Goal: Task Accomplishment & Management: Complete application form

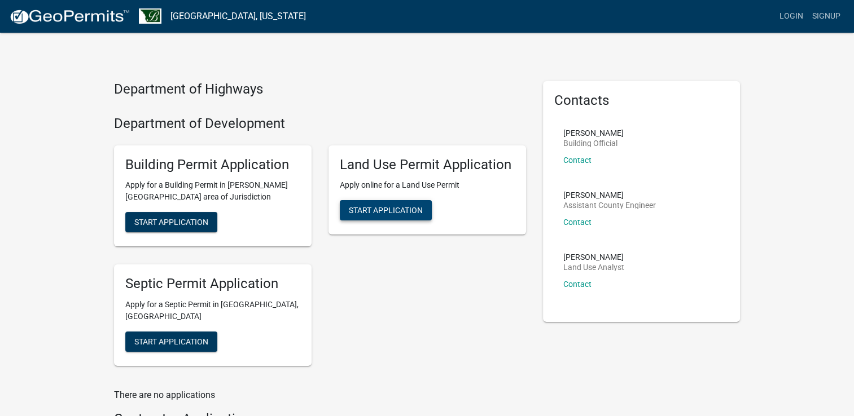
click at [379, 211] on span "Start Application" at bounding box center [386, 210] width 74 height 9
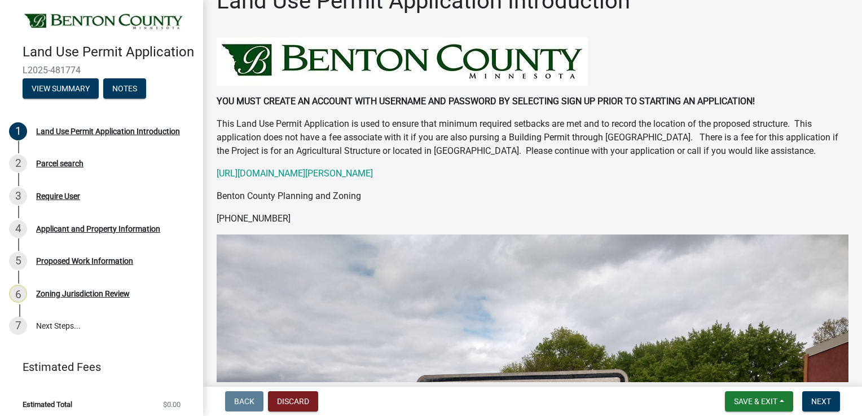
scroll to position [56, 0]
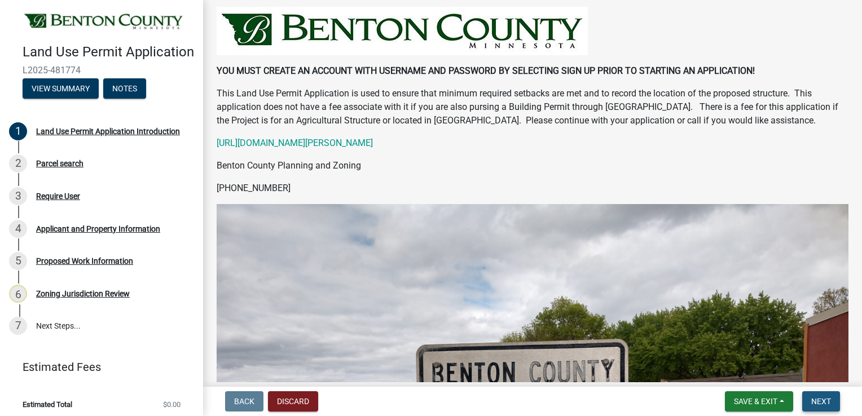
click at [820, 403] on span "Next" at bounding box center [821, 401] width 20 height 9
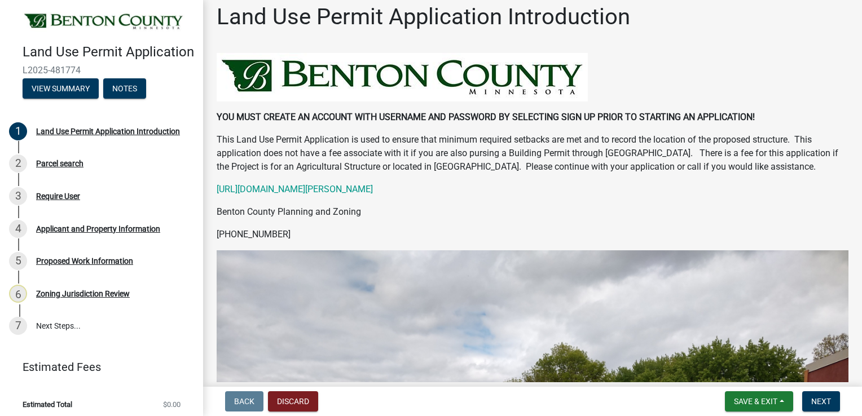
scroll to position [0, 0]
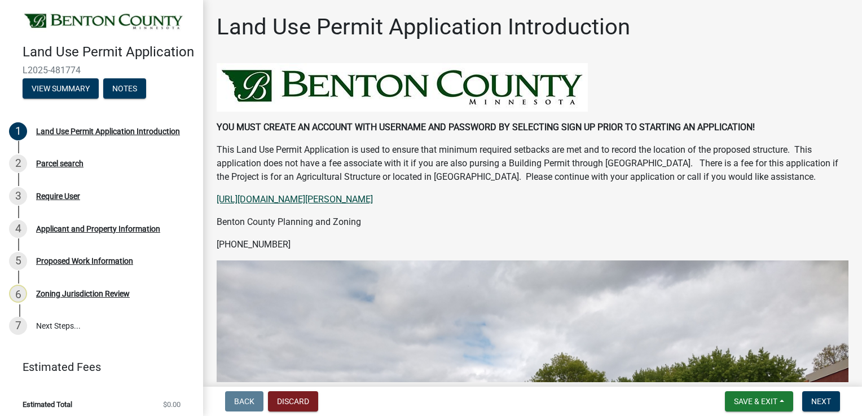
click at [370, 200] on link "[URL][DOMAIN_NAME][PERSON_NAME]" at bounding box center [295, 199] width 156 height 11
click at [64, 168] on div "Parcel search" at bounding box center [59, 164] width 47 height 8
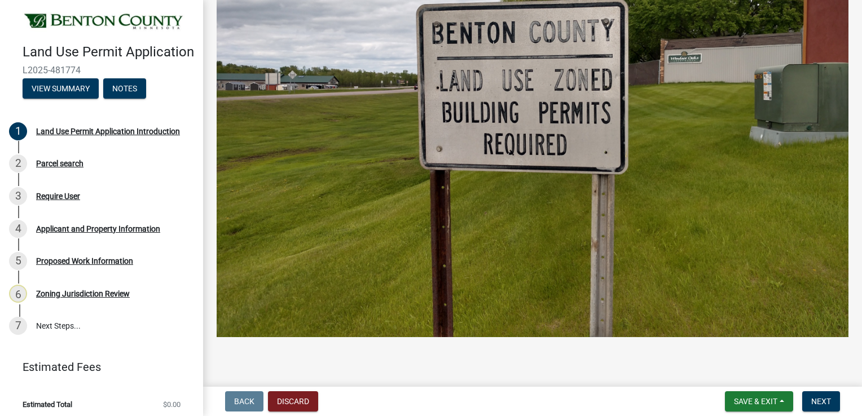
scroll to position [398, 0]
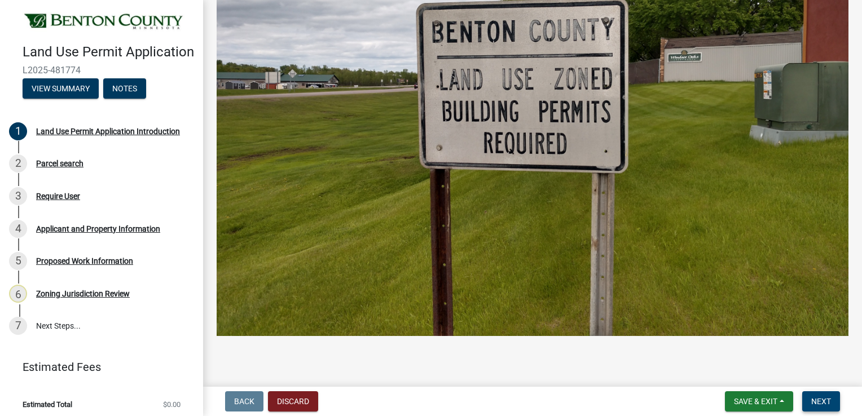
click at [814, 402] on span "Next" at bounding box center [821, 401] width 20 height 9
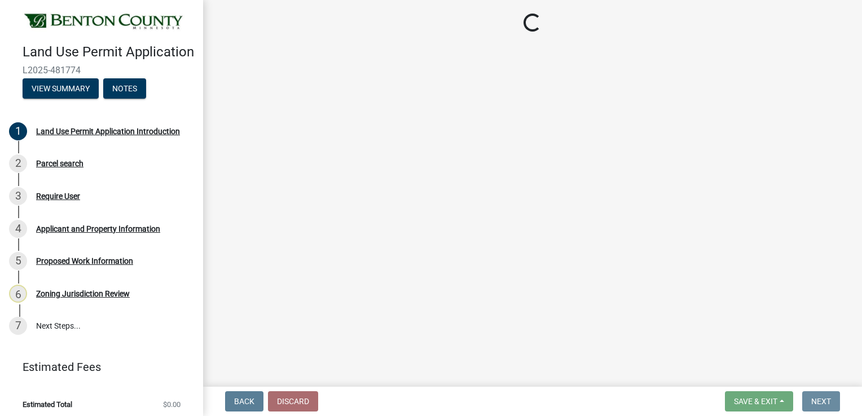
scroll to position [0, 0]
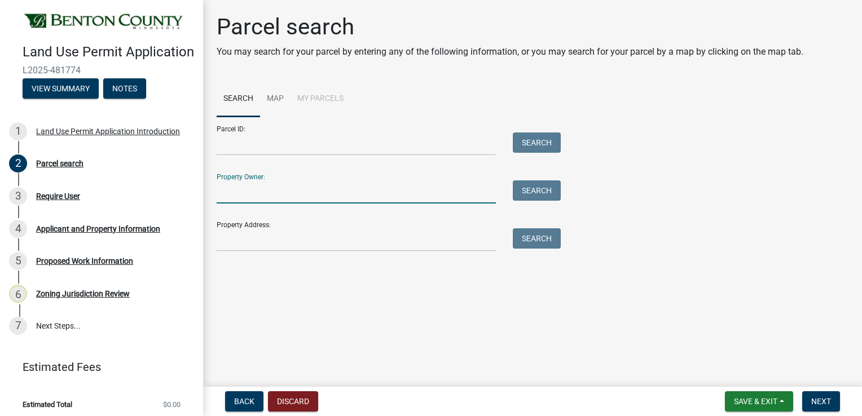
click at [278, 191] on input "Property Owner:" at bounding box center [356, 192] width 279 height 23
type input "[PERSON_NAME]"
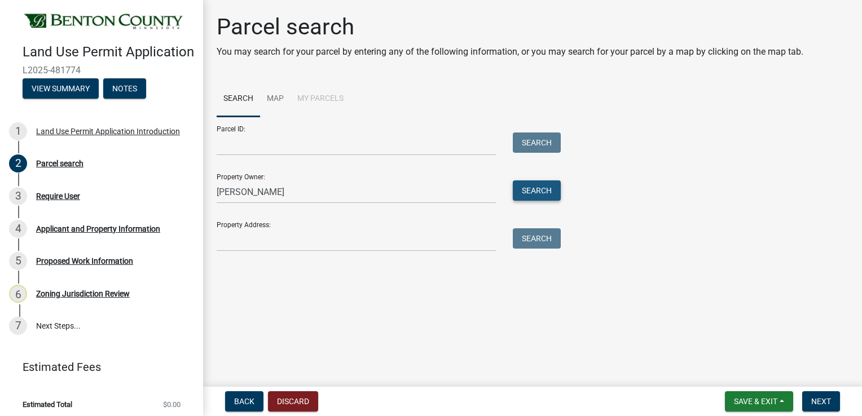
click at [542, 186] on button "Search" at bounding box center [537, 191] width 48 height 20
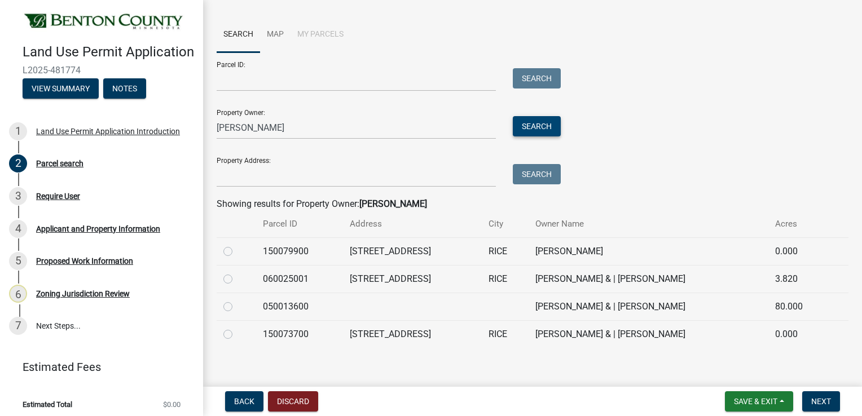
scroll to position [73, 0]
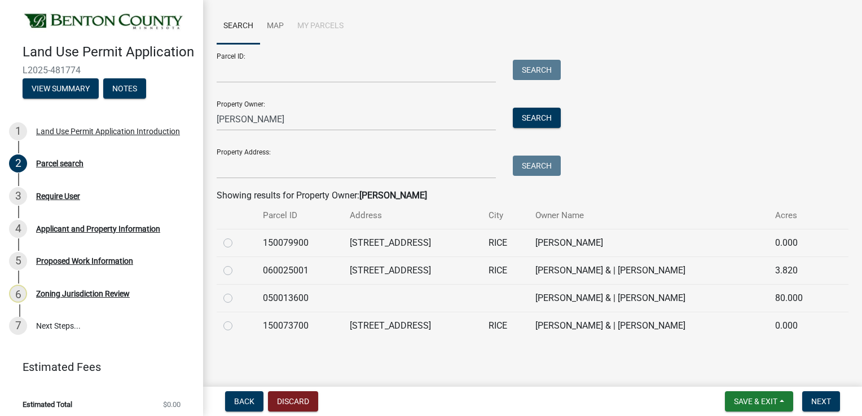
click at [237, 264] on label at bounding box center [237, 264] width 0 height 0
click at [237, 270] on input "radio" at bounding box center [240, 267] width 7 height 7
radio input "true"
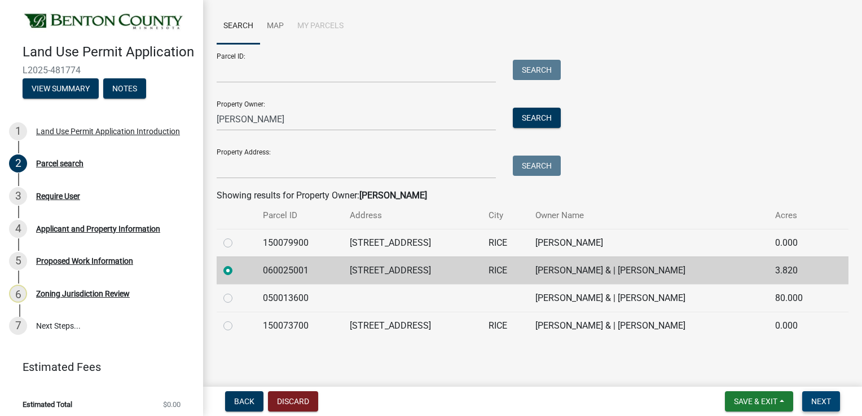
click at [816, 399] on span "Next" at bounding box center [821, 401] width 20 height 9
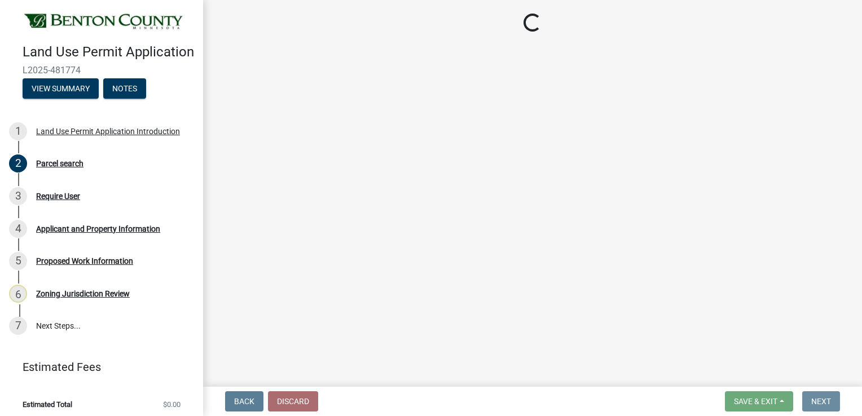
scroll to position [0, 0]
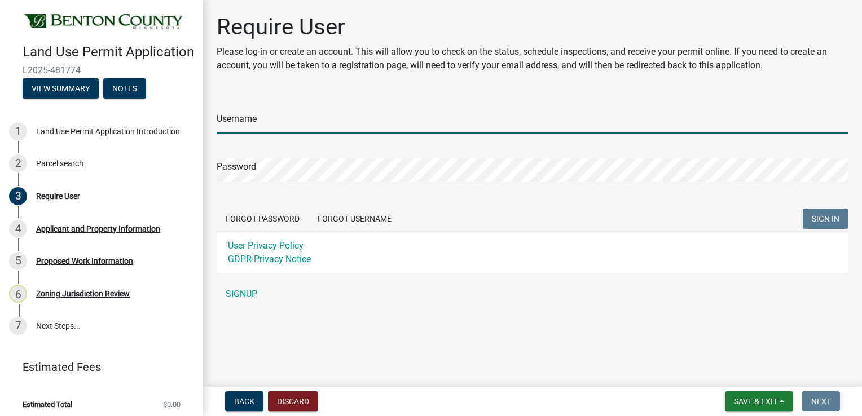
click at [279, 125] on input "Username" at bounding box center [533, 122] width 632 height 23
type input "Pnielsen79"
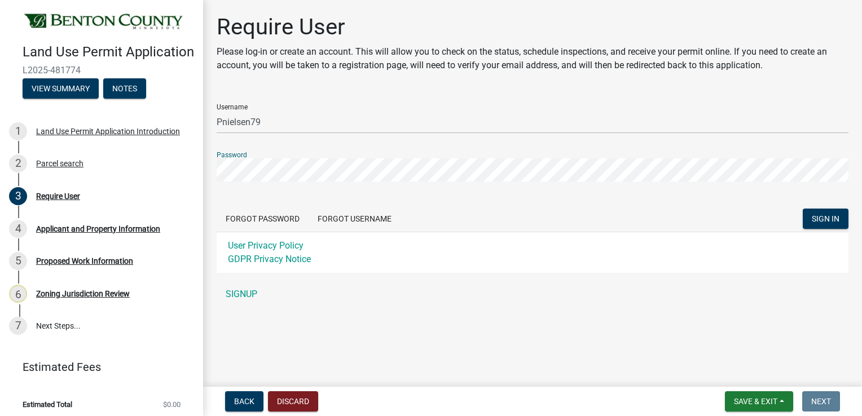
click at [803, 209] on button "SIGN IN" at bounding box center [826, 219] width 46 height 20
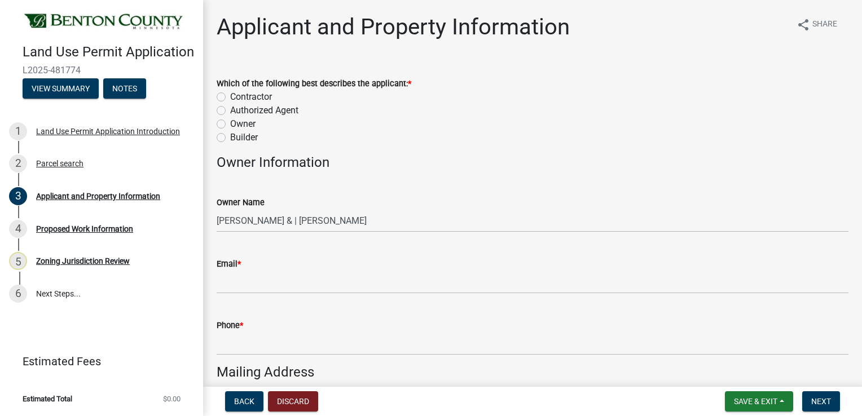
click at [230, 94] on label "Contractor" at bounding box center [251, 97] width 42 height 14
click at [230, 94] on input "Contractor" at bounding box center [233, 93] width 7 height 7
radio input "true"
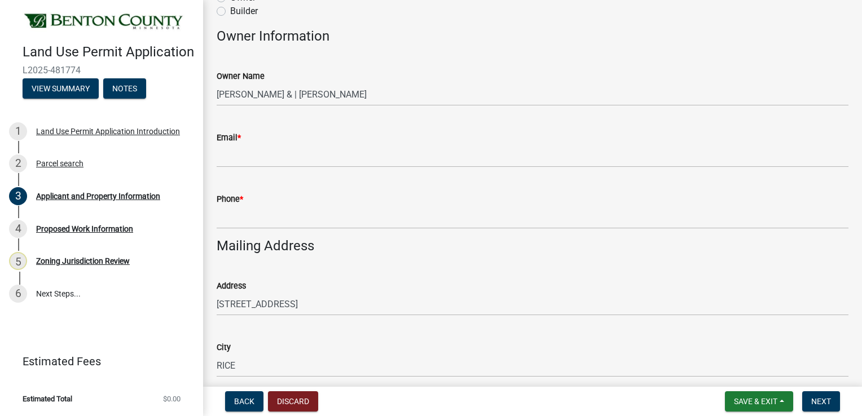
scroll to position [56, 0]
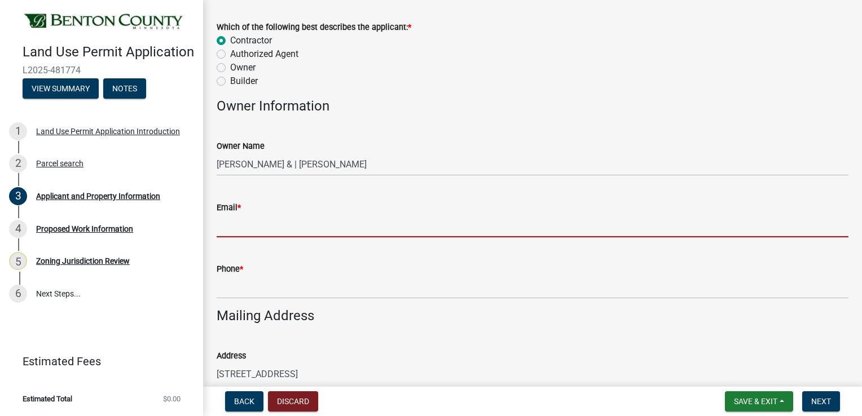
click at [240, 228] on input "Email *" at bounding box center [533, 225] width 632 height 23
click at [502, 140] on div "Owner Name" at bounding box center [533, 146] width 632 height 14
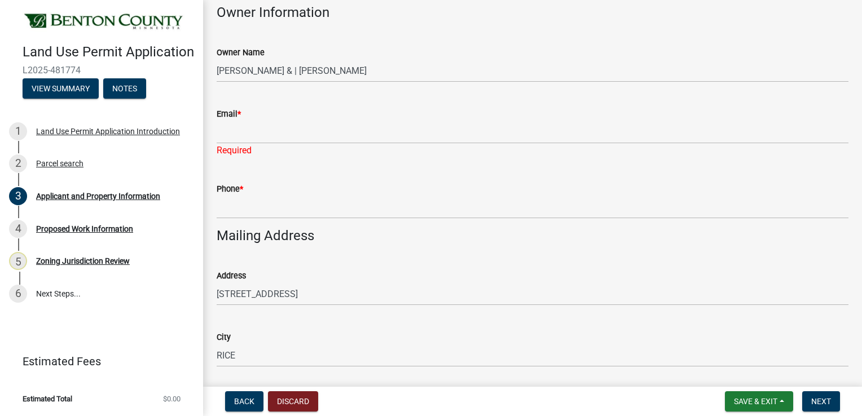
scroll to position [135, 0]
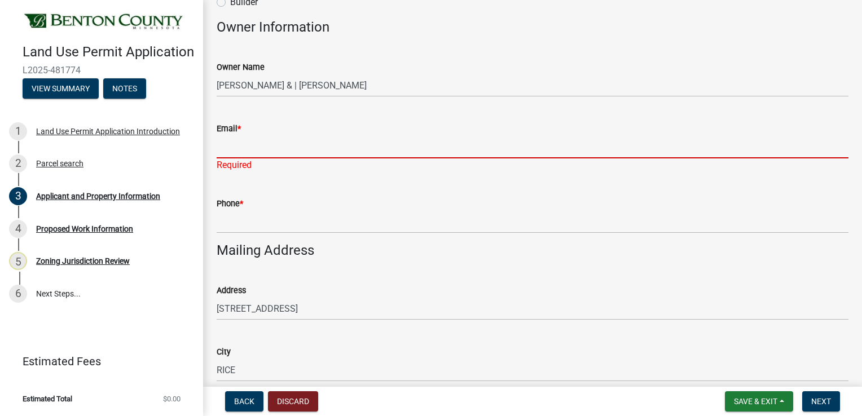
click at [240, 139] on input "Email *" at bounding box center [533, 146] width 632 height 23
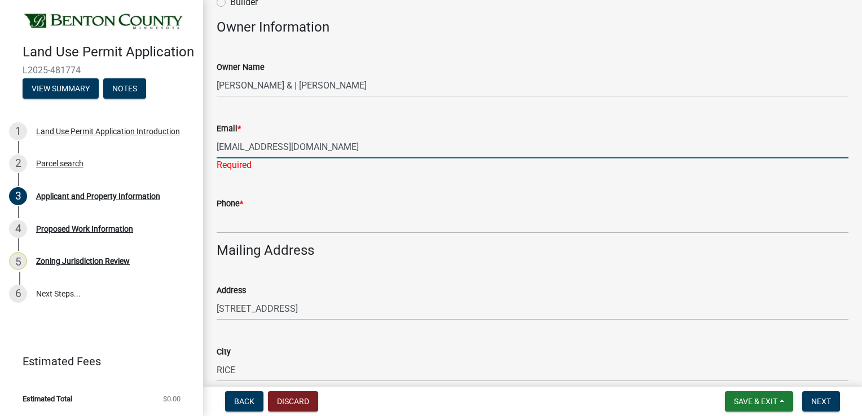
type input "[EMAIL_ADDRESS][DOMAIN_NAME]"
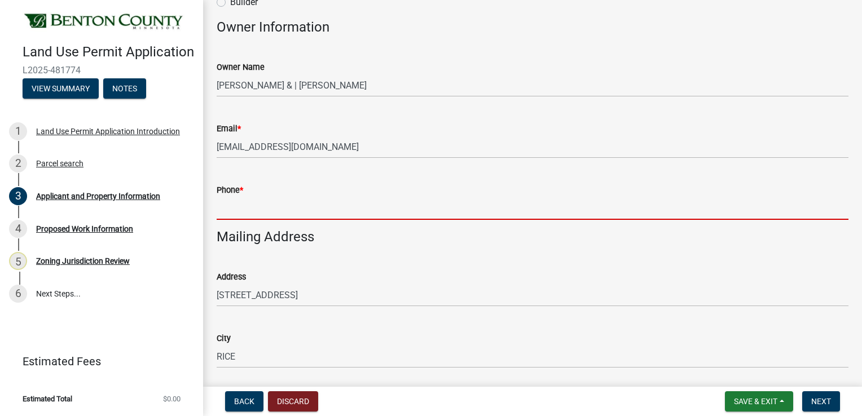
click at [248, 220] on wm-data-entity-input "Phone *" at bounding box center [533, 198] width 632 height 61
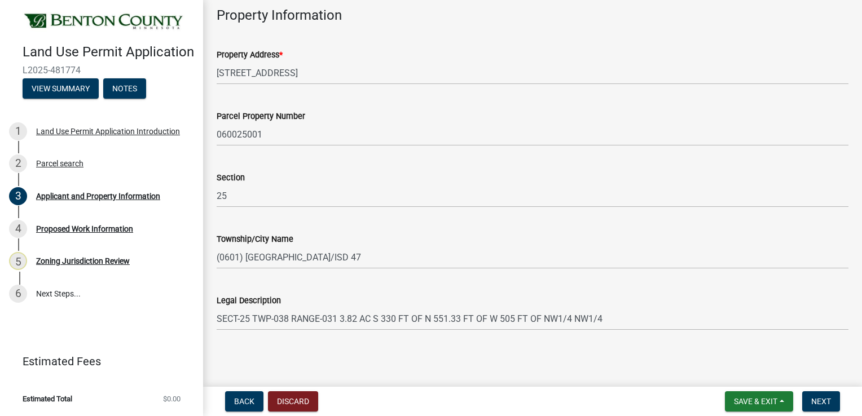
scroll to position [630, 0]
type input "[PHONE_NUMBER]"
click at [821, 401] on span "Next" at bounding box center [821, 401] width 20 height 9
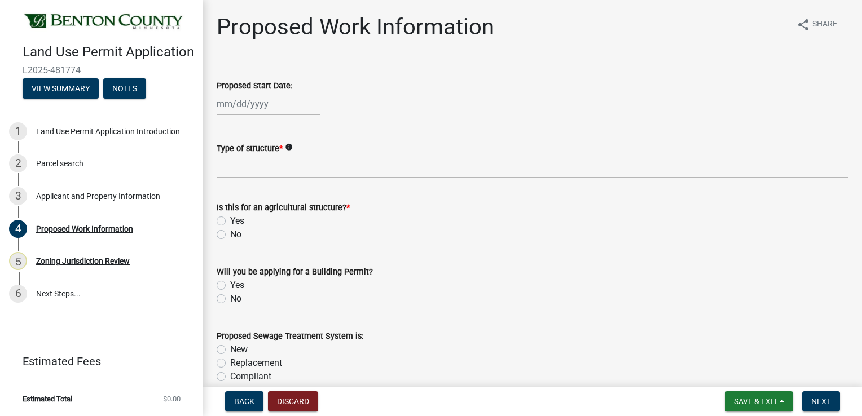
click at [279, 103] on div at bounding box center [268, 104] width 103 height 23
select select "9"
select select "2025"
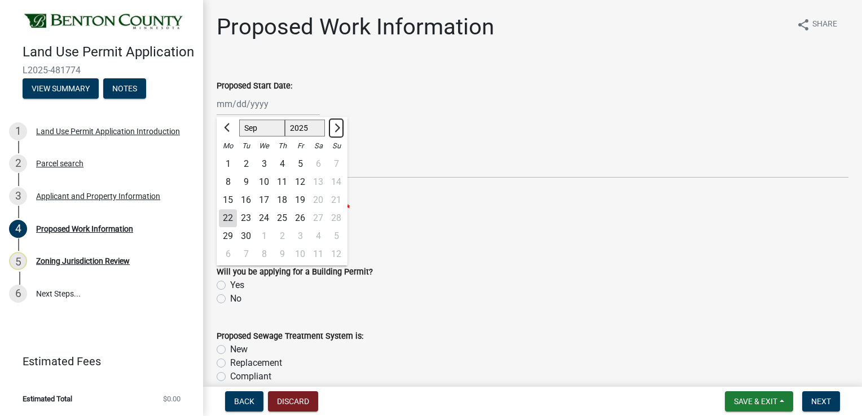
click at [336, 122] on button "Next month" at bounding box center [336, 128] width 14 height 18
select select "10"
click at [283, 236] on div "30" at bounding box center [282, 236] width 18 height 18
type input "[DATE]"
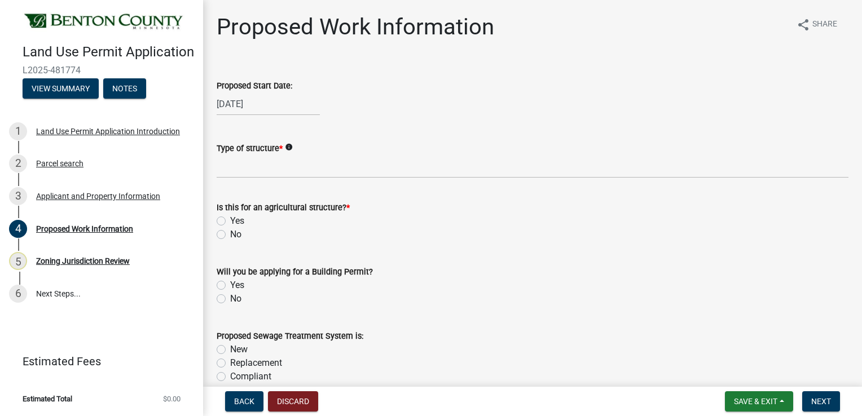
click at [230, 234] on label "No" at bounding box center [235, 235] width 11 height 14
click at [230, 234] on input "No" at bounding box center [233, 231] width 7 height 7
radio input "true"
click at [230, 285] on label "Yes" at bounding box center [237, 286] width 14 height 14
click at [230, 285] on input "Yes" at bounding box center [233, 282] width 7 height 7
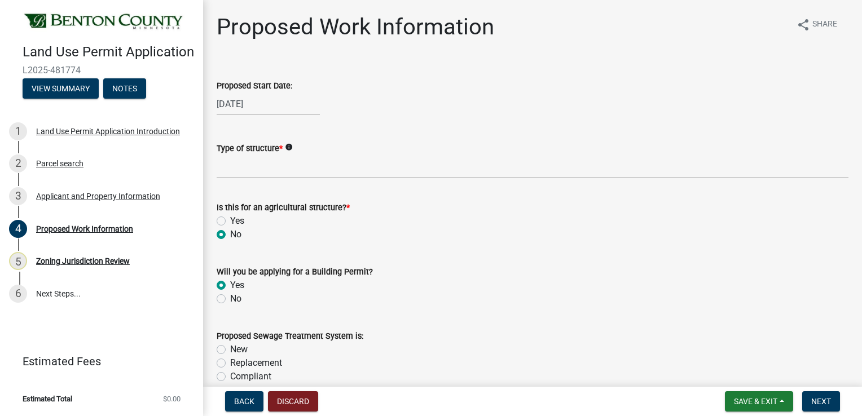
radio input "true"
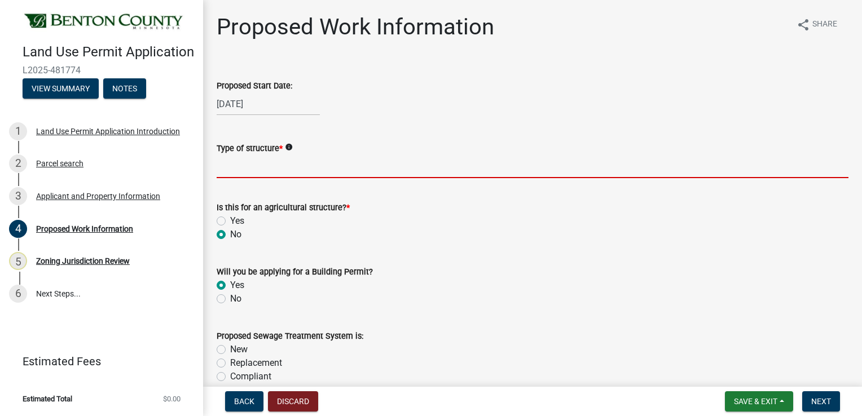
click at [256, 172] on input "Type of structure *" at bounding box center [533, 166] width 632 height 23
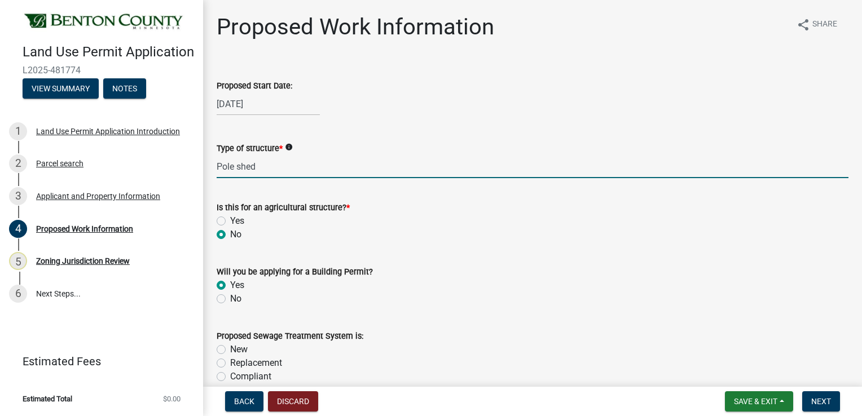
scroll to position [56, 0]
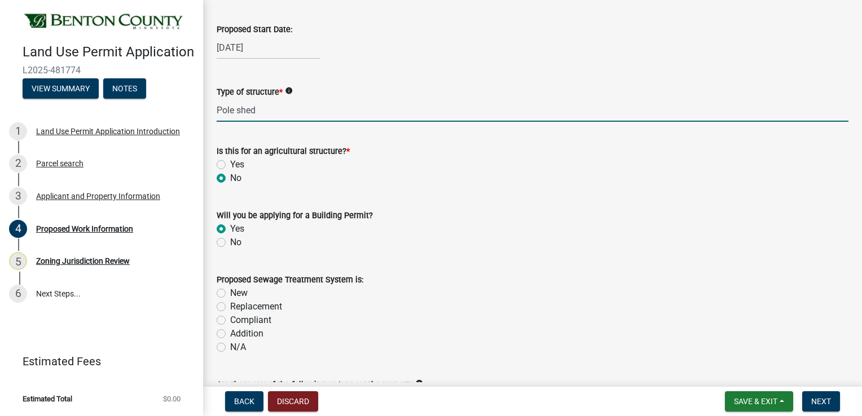
type input "Pole shed"
click at [230, 293] on label "New" at bounding box center [238, 294] width 17 height 14
click at [230, 293] on input "New" at bounding box center [233, 290] width 7 height 7
radio input "true"
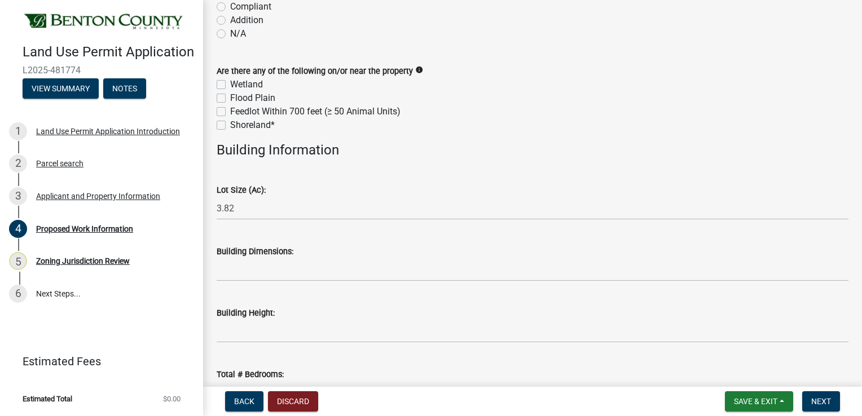
scroll to position [451, 0]
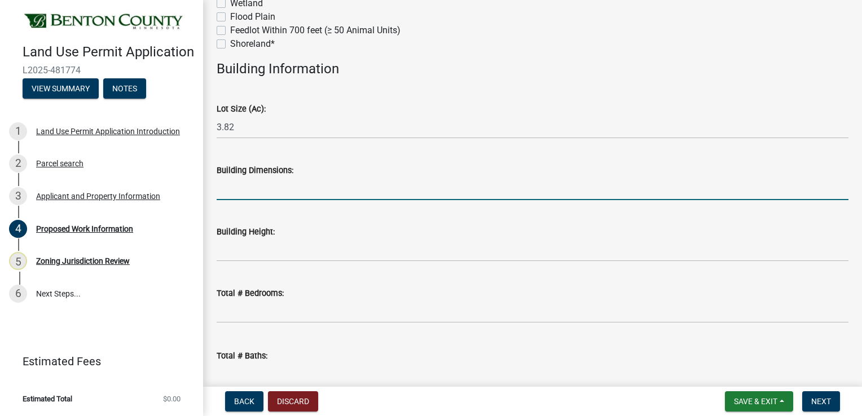
click at [232, 193] on input "Building Dimensions:" at bounding box center [533, 188] width 632 height 23
type input "60x40"
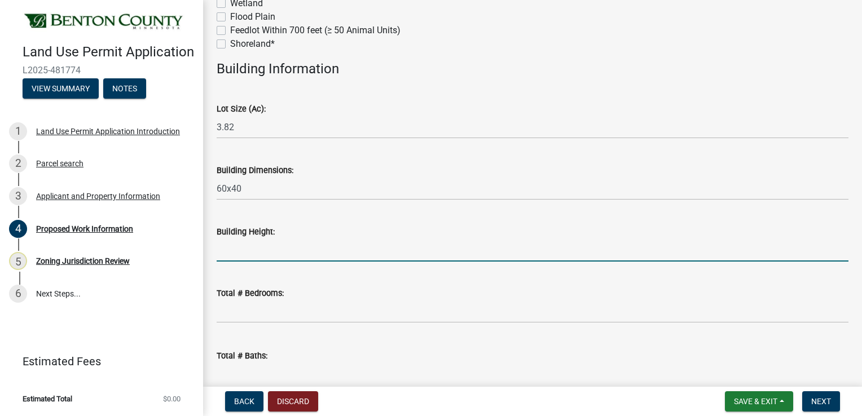
click at [261, 256] on input "Building Height:" at bounding box center [533, 250] width 632 height 23
type input "20'"
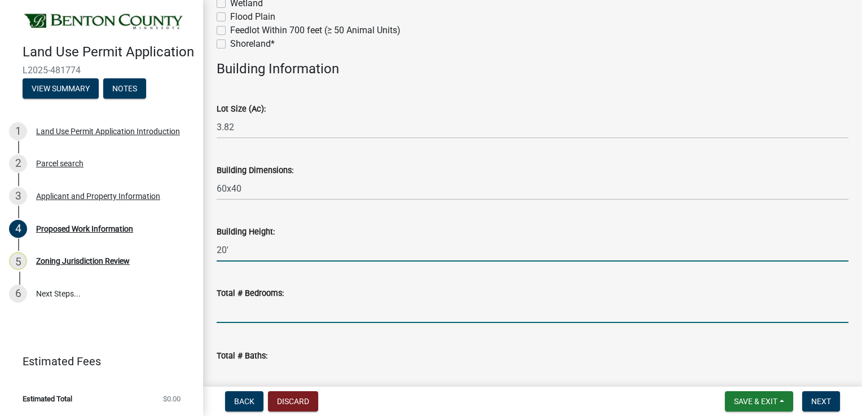
click at [236, 313] on input "text" at bounding box center [533, 311] width 632 height 23
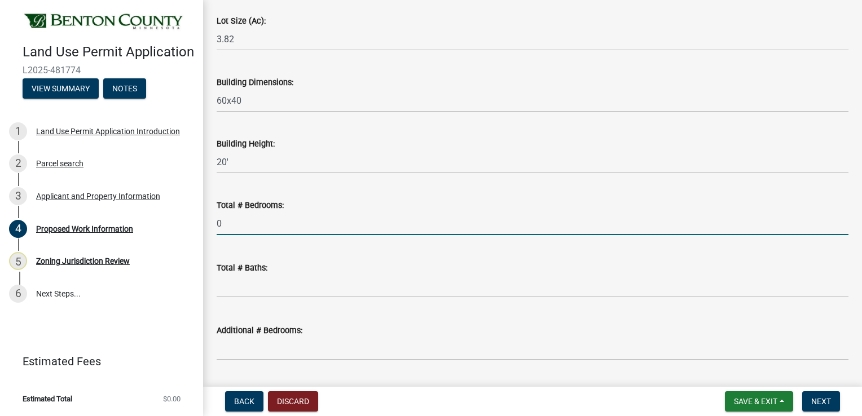
scroll to position [564, 0]
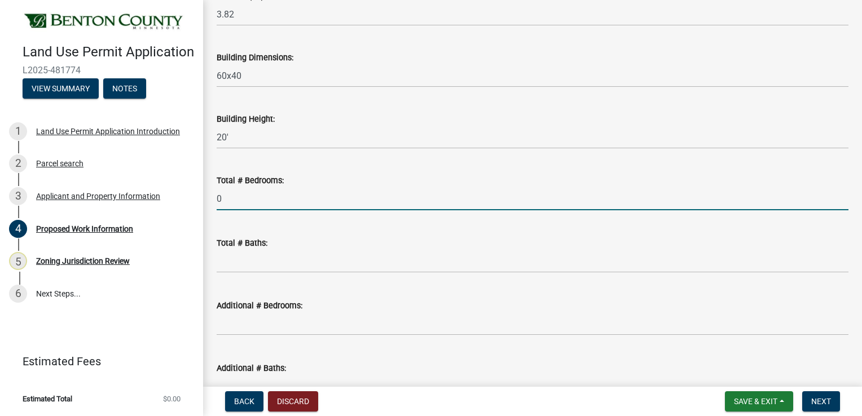
type input "0"
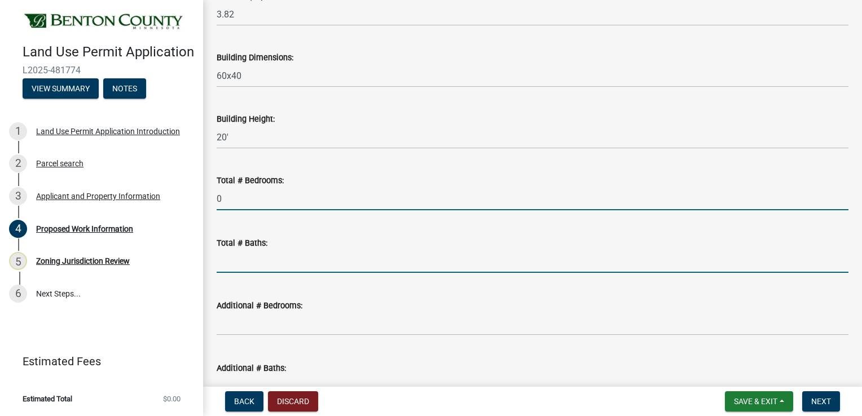
click at [239, 265] on input "text" at bounding box center [533, 261] width 632 height 23
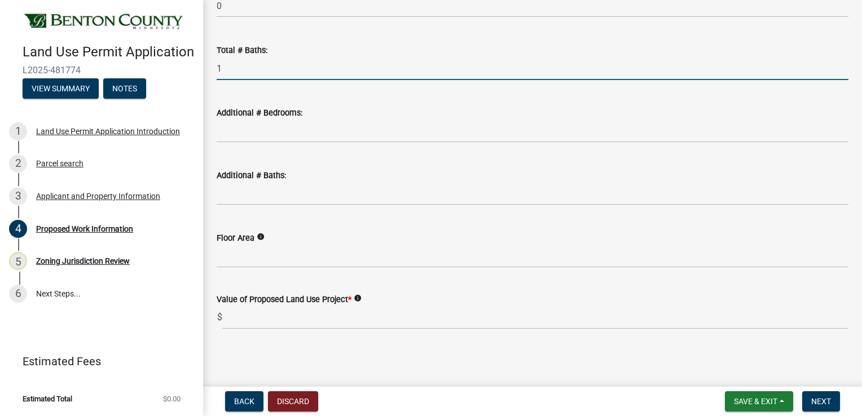
scroll to position [758, 0]
type input "1"
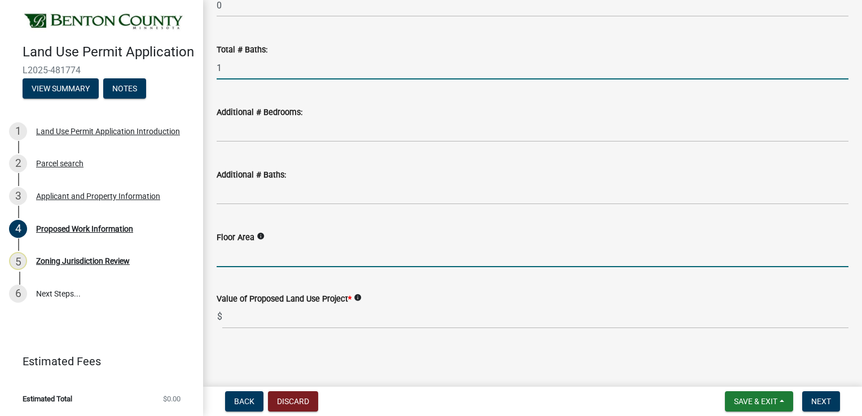
click at [234, 263] on input "Floor Area" at bounding box center [533, 255] width 632 height 23
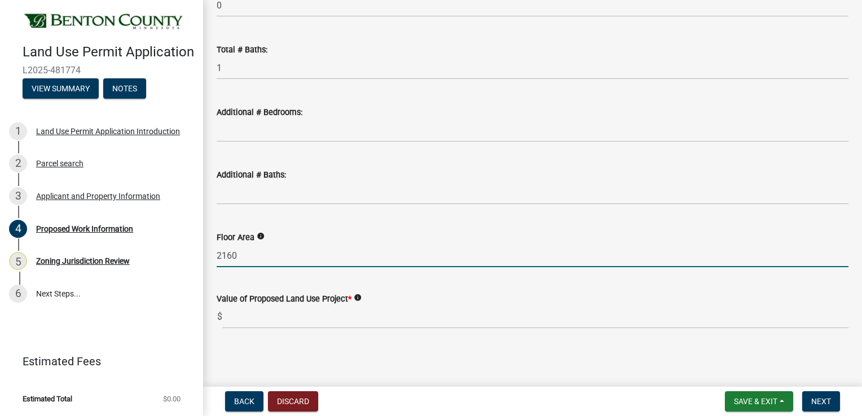
type input "2160"
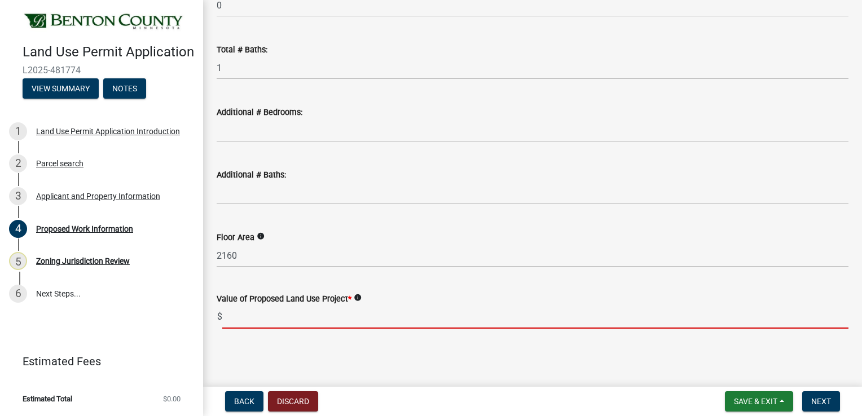
click at [231, 317] on input "text" at bounding box center [535, 317] width 626 height 23
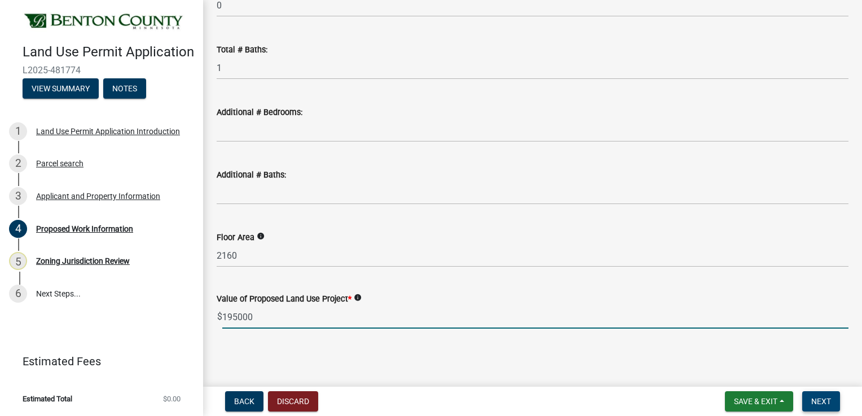
type input "195000"
click at [814, 401] on span "Next" at bounding box center [821, 401] width 20 height 9
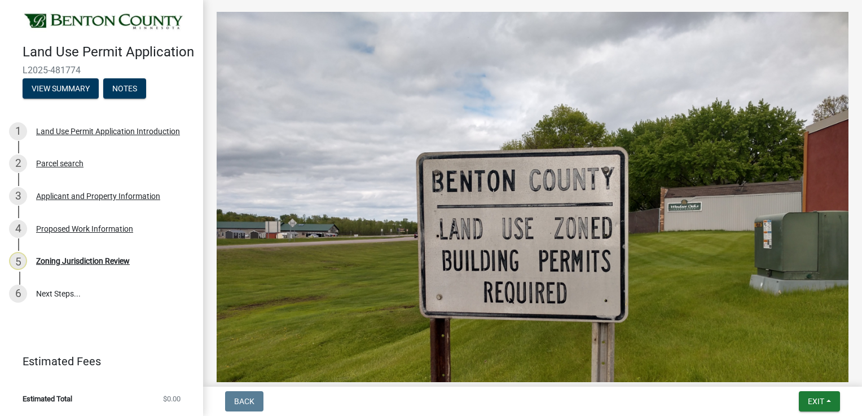
scroll to position [395, 0]
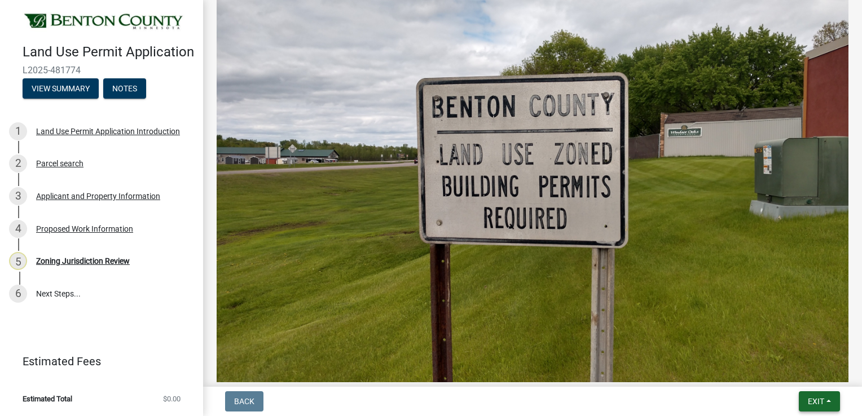
click at [810, 398] on span "Exit" at bounding box center [816, 401] width 16 height 9
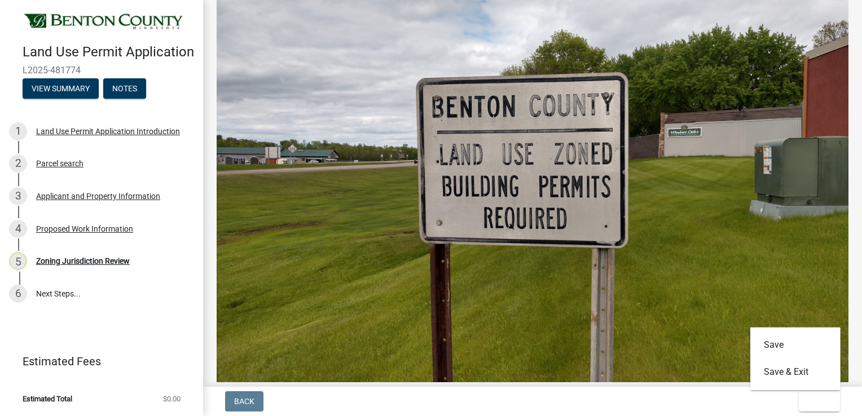
click at [301, 295] on img at bounding box center [533, 174] width 632 height 474
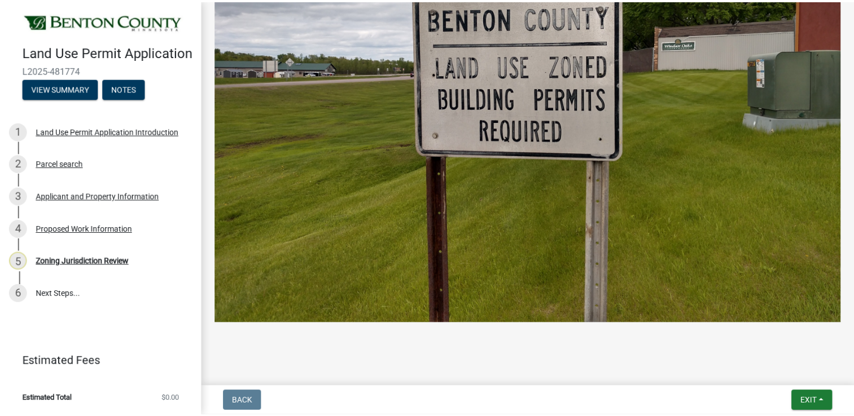
scroll to position [484, 0]
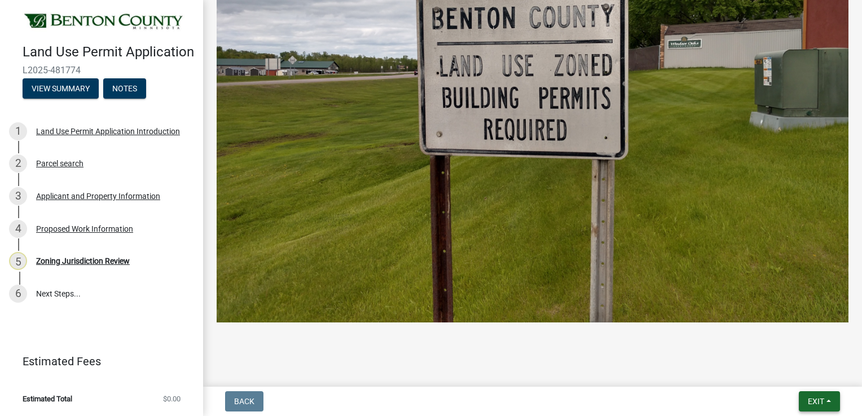
click at [826, 399] on button "Exit" at bounding box center [819, 402] width 41 height 20
click at [774, 374] on button "Save & Exit" at bounding box center [795, 372] width 90 height 27
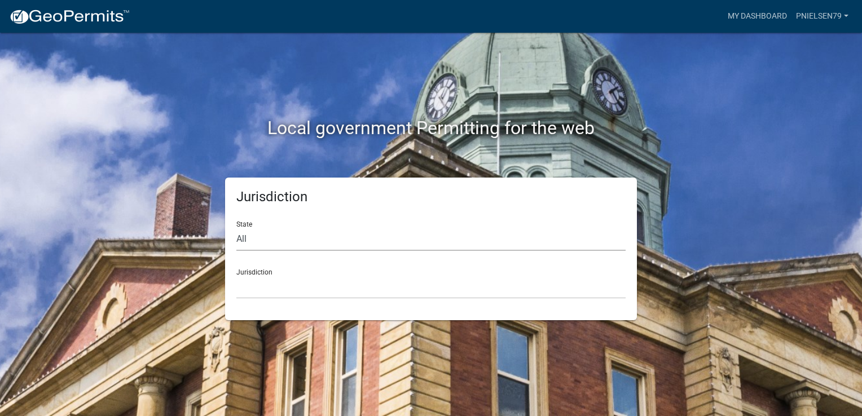
click at [275, 240] on select "All [US_STATE] [US_STATE] [US_STATE] [US_STATE] [US_STATE] [US_STATE] [US_STATE…" at bounding box center [430, 239] width 389 height 23
select select "[US_STATE]"
click at [236, 228] on select "All [US_STATE] [US_STATE] [US_STATE] [US_STATE] [US_STATE] [US_STATE] [US_STATE…" at bounding box center [430, 239] width 389 height 23
click at [285, 281] on select "[GEOGRAPHIC_DATA], [US_STATE] [GEOGRAPHIC_DATA], [US_STATE] [GEOGRAPHIC_DATA], …" at bounding box center [430, 287] width 389 height 23
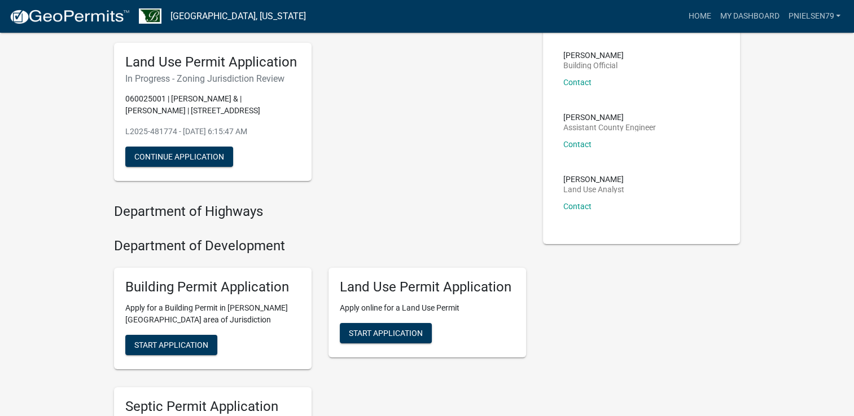
scroll to position [56, 0]
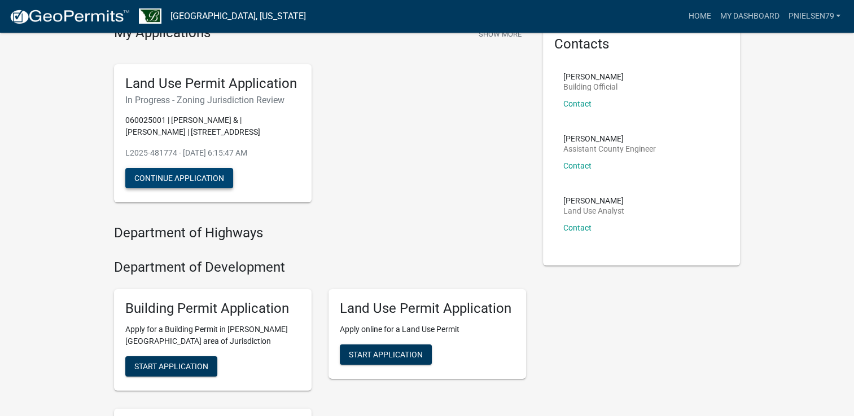
click at [194, 174] on button "Continue Application" at bounding box center [179, 178] width 108 height 20
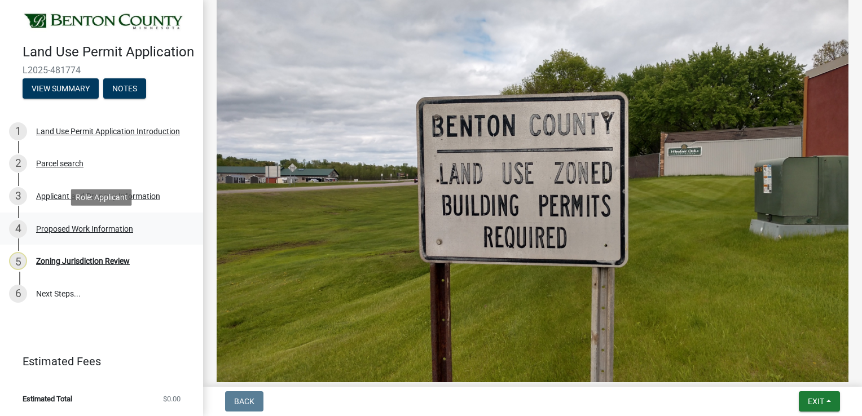
scroll to position [371, 0]
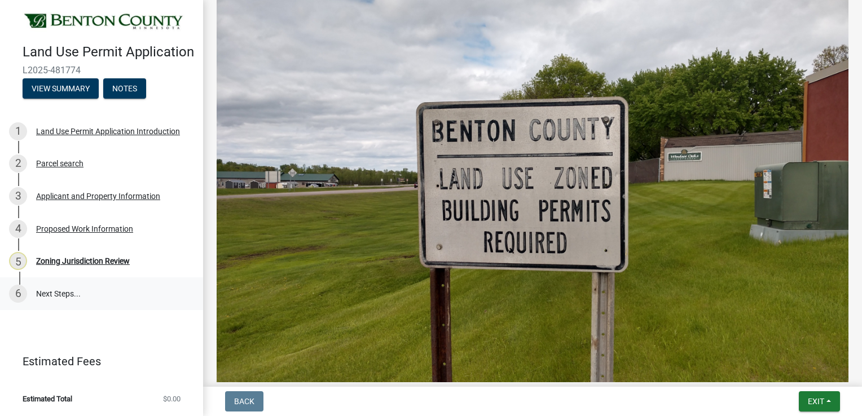
click at [52, 295] on link "6 Next Steps..." at bounding box center [101, 294] width 203 height 33
click at [58, 289] on link "6 Next Steps..." at bounding box center [101, 294] width 203 height 33
drag, startPoint x: 58, startPoint y: 289, endPoint x: 37, endPoint y: 302, distance: 24.9
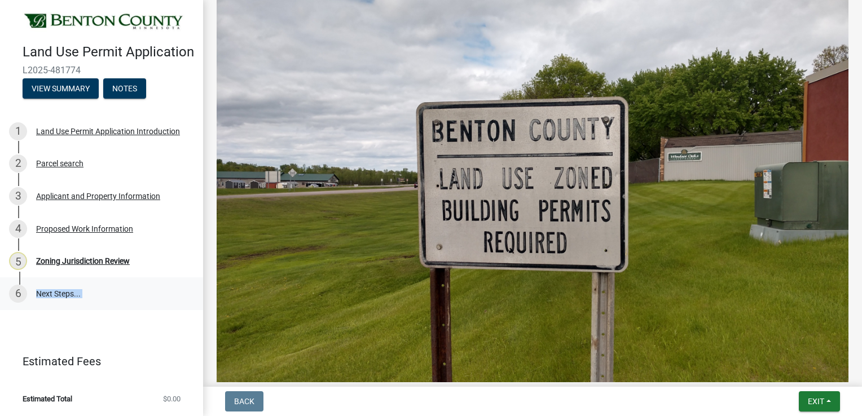
click at [37, 302] on link "6 Next Steps..." at bounding box center [101, 294] width 203 height 33
click at [81, 225] on div "Proposed Work Information" at bounding box center [84, 229] width 97 height 8
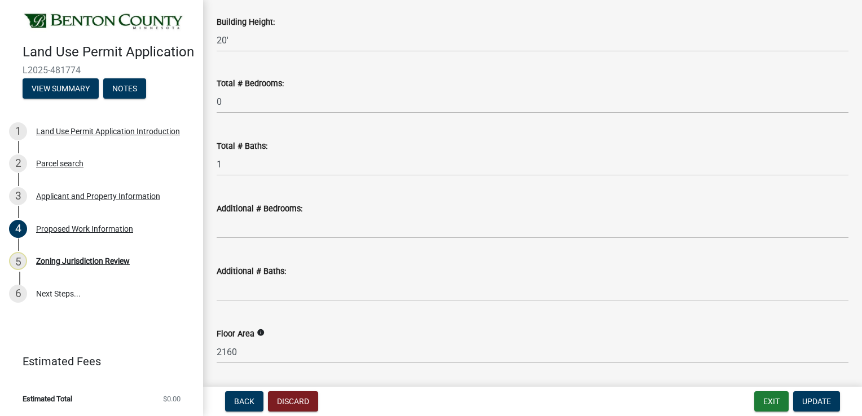
scroll to position [677, 0]
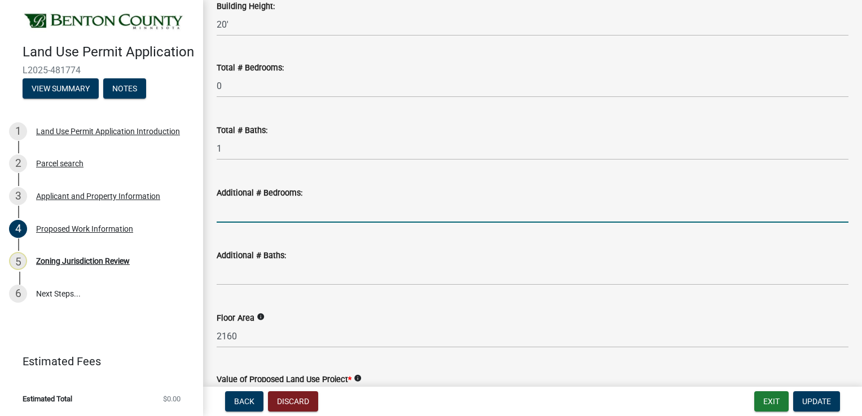
click at [247, 220] on input "text" at bounding box center [533, 211] width 632 height 23
type input "1"
type input "0"
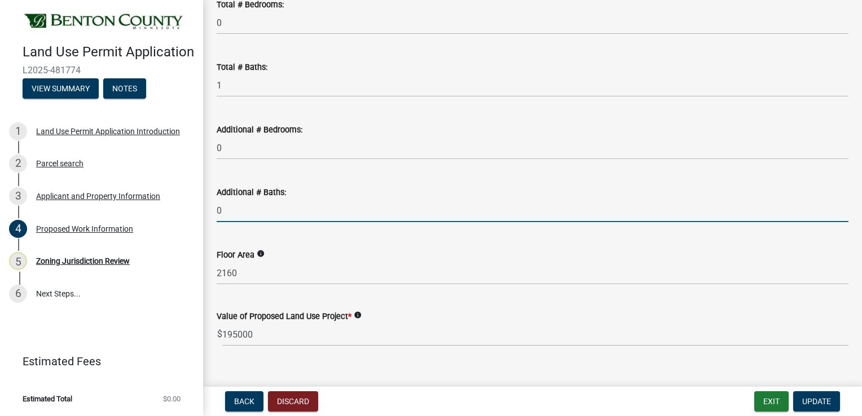
scroll to position [758, 0]
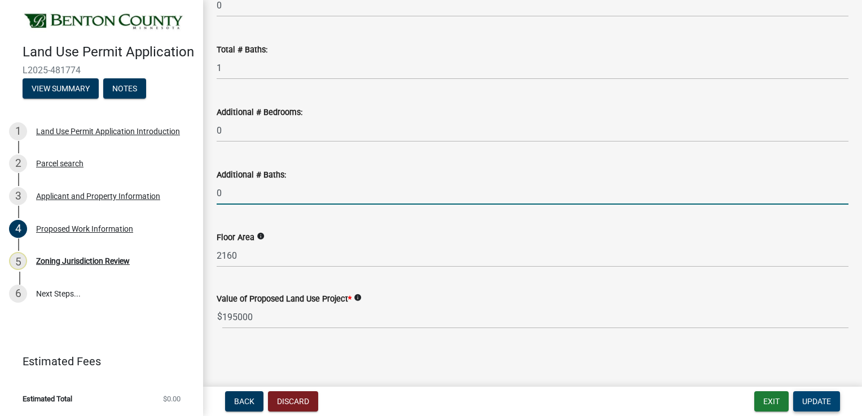
type input "0"
click at [818, 397] on span "Update" at bounding box center [816, 401] width 29 height 9
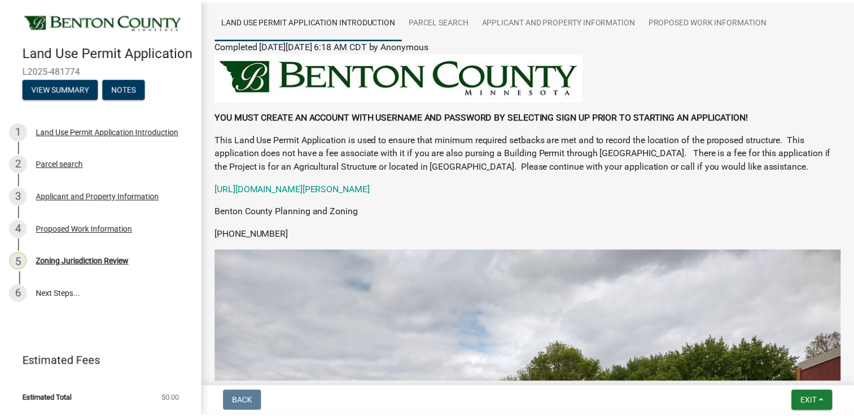
scroll to position [56, 0]
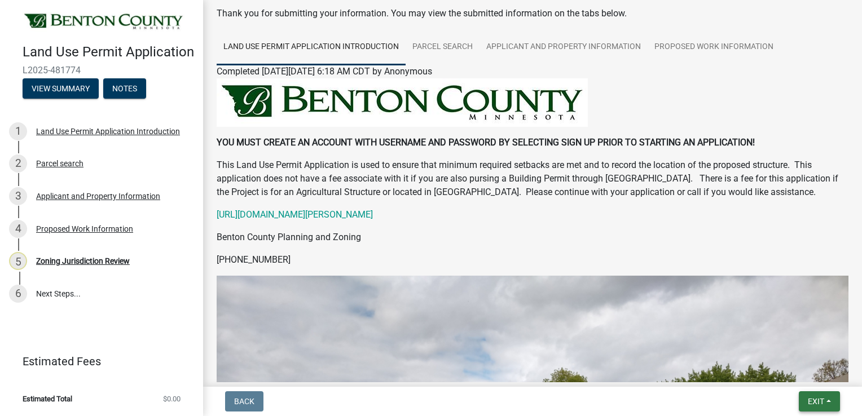
click at [817, 401] on span "Exit" at bounding box center [816, 401] width 16 height 9
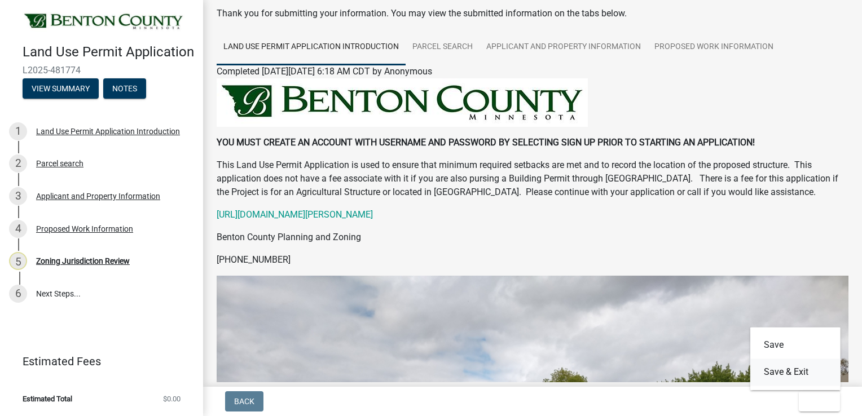
click at [783, 370] on button "Save & Exit" at bounding box center [795, 372] width 90 height 27
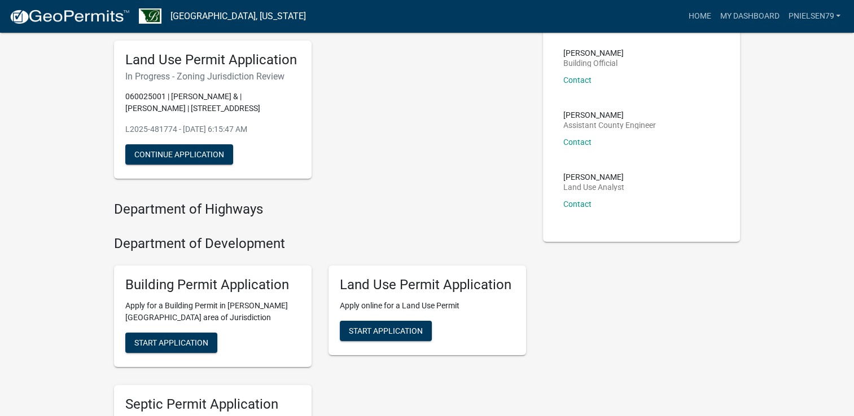
scroll to position [113, 0]
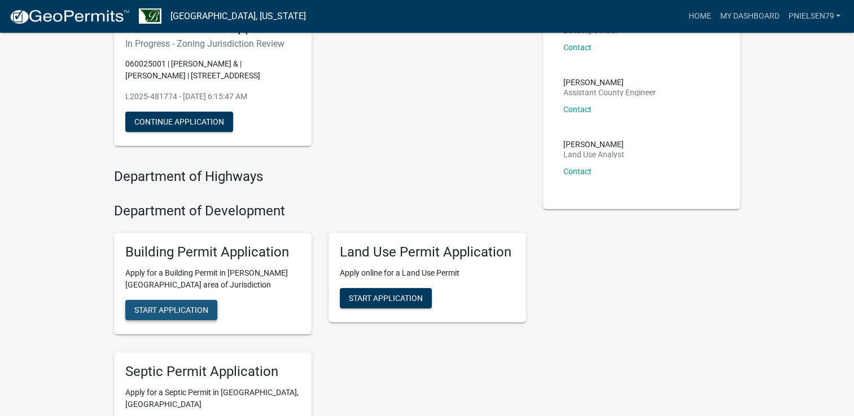
click at [151, 310] on span "Start Application" at bounding box center [171, 309] width 74 height 9
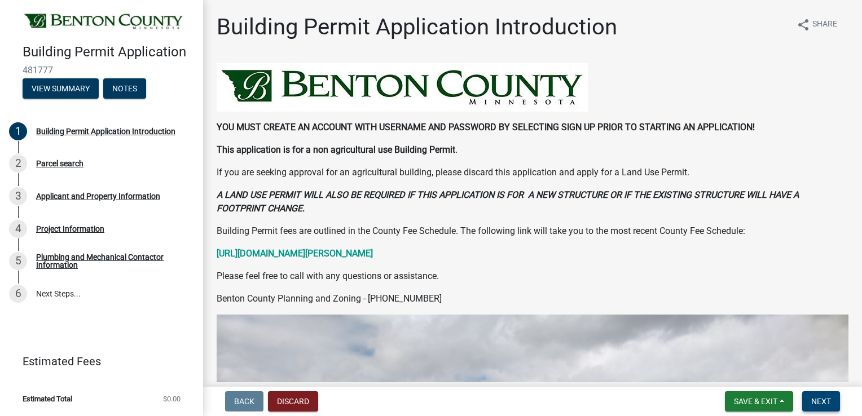
click at [821, 399] on span "Next" at bounding box center [821, 401] width 20 height 9
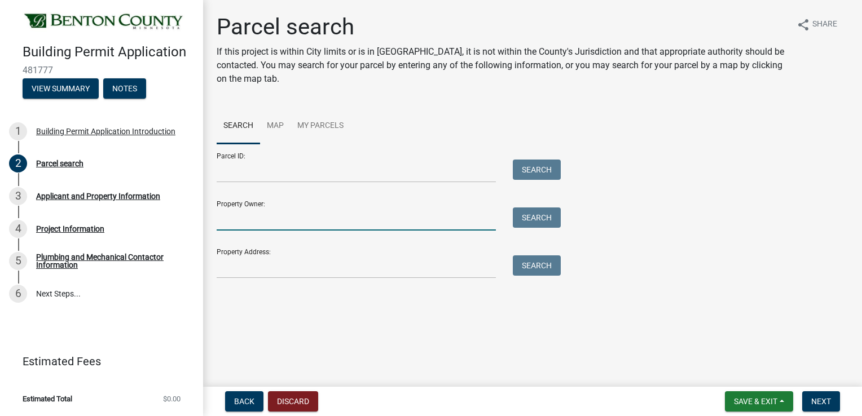
click at [254, 224] on input "Property Owner:" at bounding box center [356, 219] width 279 height 23
type input "[PERSON_NAME]"
click at [535, 219] on button "Search" at bounding box center [537, 218] width 48 height 20
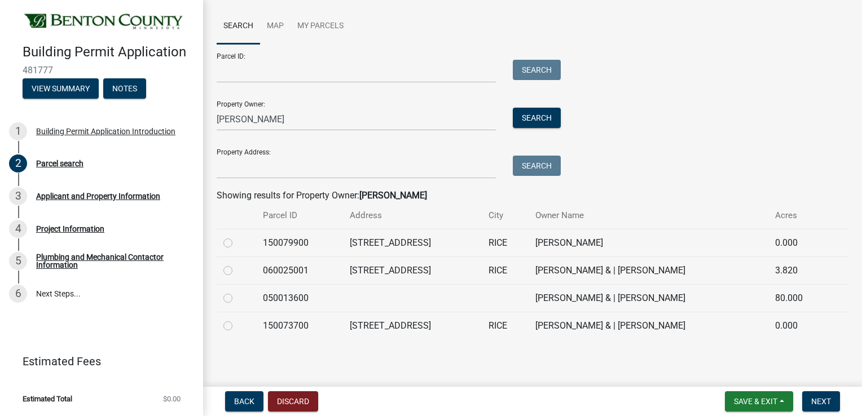
click at [237, 264] on label at bounding box center [237, 264] width 0 height 0
click at [237, 271] on input "radio" at bounding box center [240, 267] width 7 height 7
radio input "true"
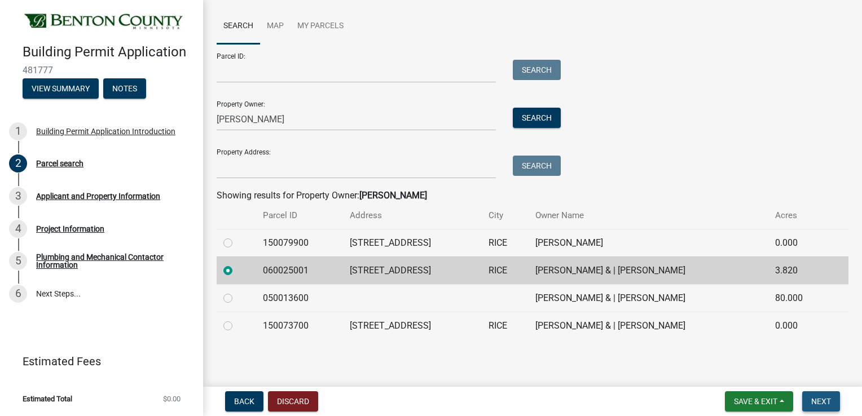
click at [819, 404] on span "Next" at bounding box center [821, 401] width 20 height 9
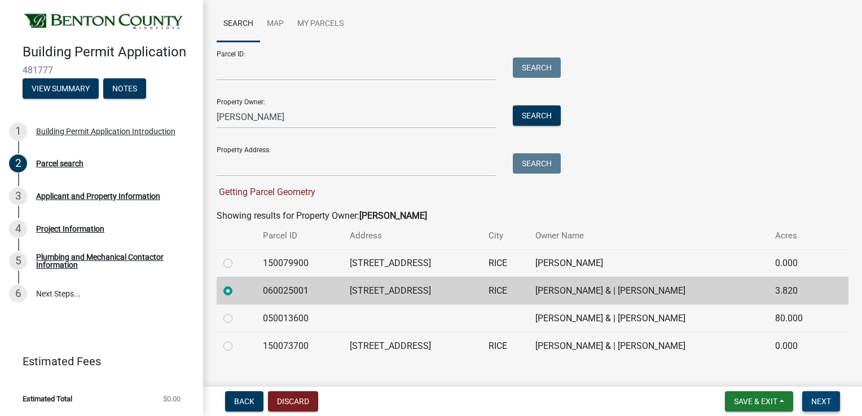
scroll to position [113, 0]
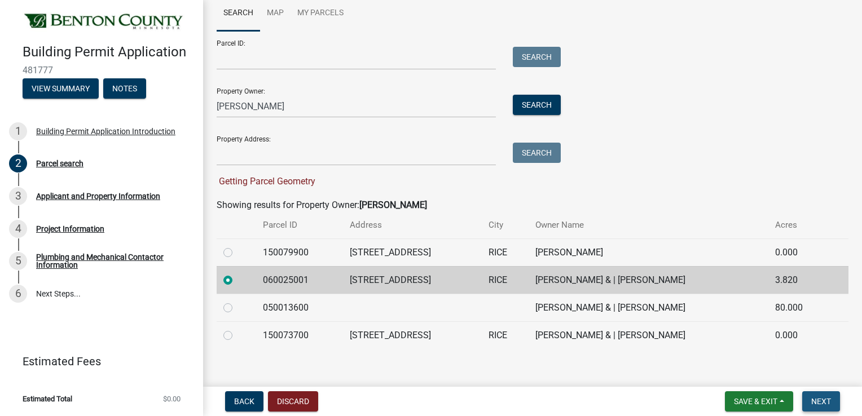
click at [821, 398] on span "Next" at bounding box center [821, 401] width 20 height 9
click at [271, 282] on td "060025001" at bounding box center [299, 280] width 87 height 28
click at [237, 274] on label at bounding box center [237, 274] width 0 height 0
click at [237, 278] on input "radio" at bounding box center [240, 277] width 7 height 7
click at [237, 274] on label at bounding box center [237, 274] width 0 height 0
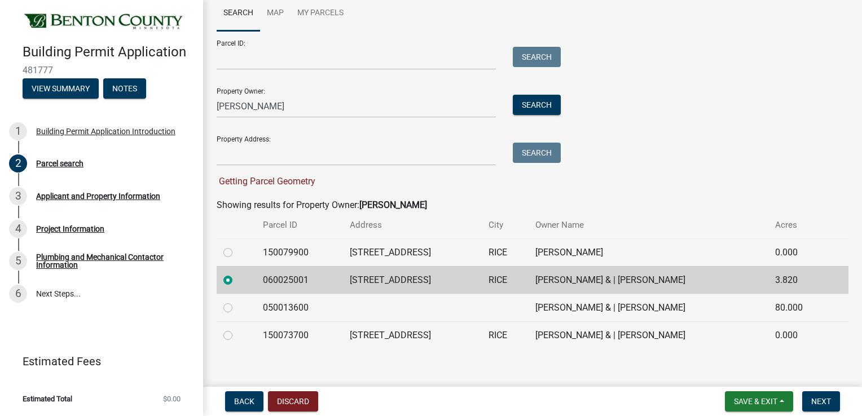
click at [237, 281] on input "radio" at bounding box center [240, 277] width 7 height 7
click at [237, 274] on label at bounding box center [237, 274] width 0 height 0
click at [237, 280] on input "radio" at bounding box center [240, 277] width 7 height 7
click at [237, 274] on label at bounding box center [237, 274] width 0 height 0
click at [237, 280] on input "radio" at bounding box center [240, 277] width 7 height 7
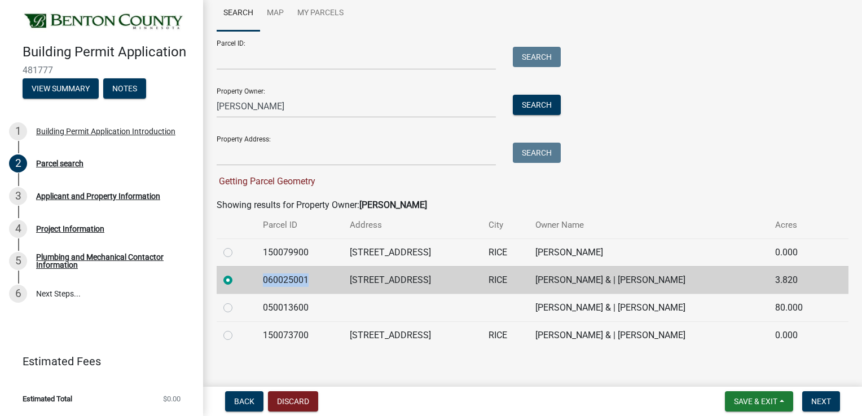
drag, startPoint x: 229, startPoint y: 280, endPoint x: 258, endPoint y: 286, distance: 29.4
click at [258, 286] on td "060025001" at bounding box center [299, 280] width 87 height 28
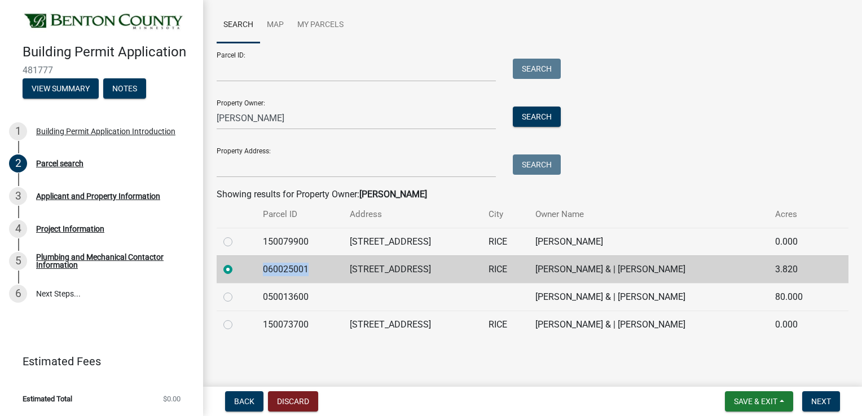
scroll to position [100, 0]
click at [748, 402] on span "Save & Exit" at bounding box center [755, 401] width 43 height 9
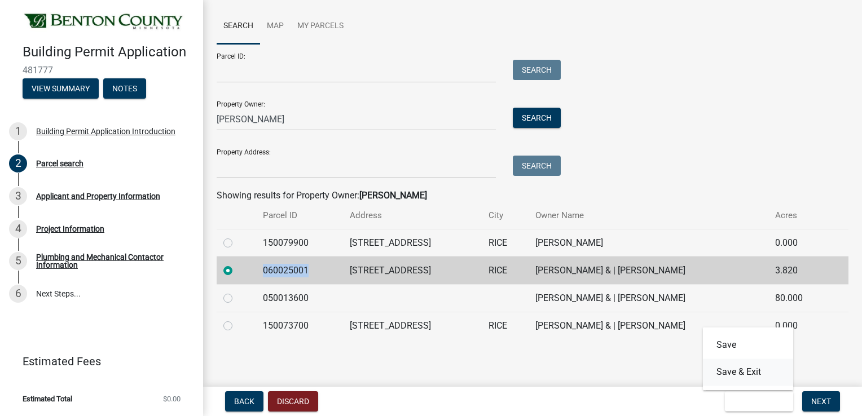
click at [733, 374] on button "Save & Exit" at bounding box center [748, 372] width 90 height 27
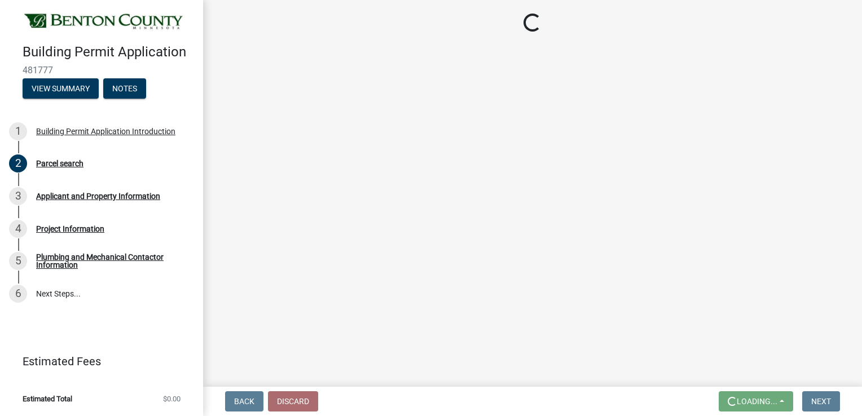
scroll to position [0, 0]
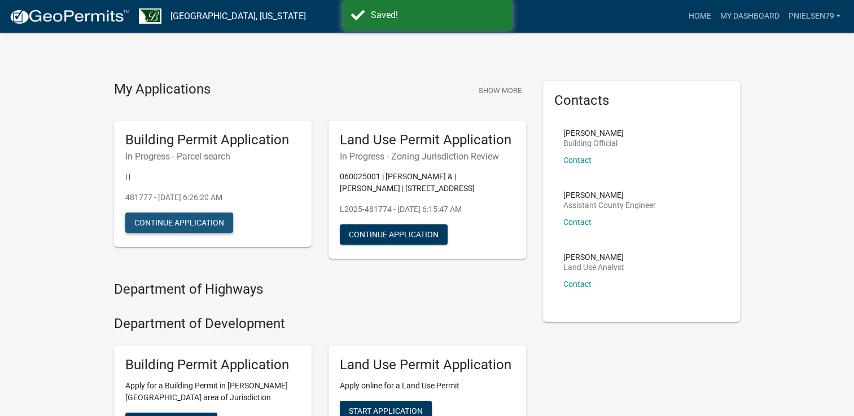
click at [186, 221] on button "Continue Application" at bounding box center [179, 223] width 108 height 20
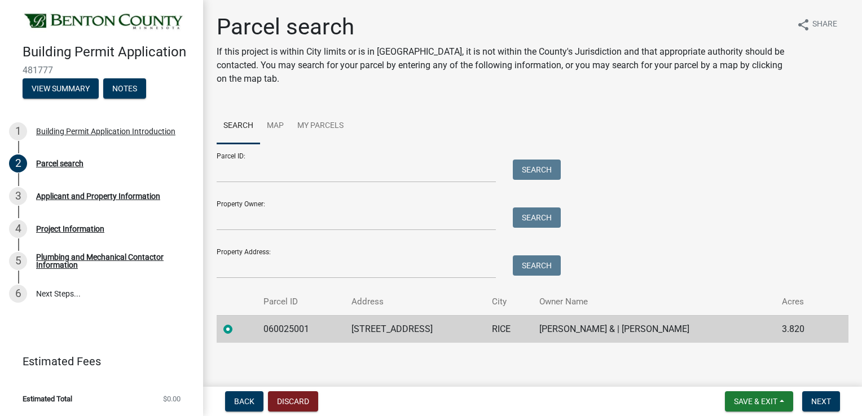
scroll to position [4, 0]
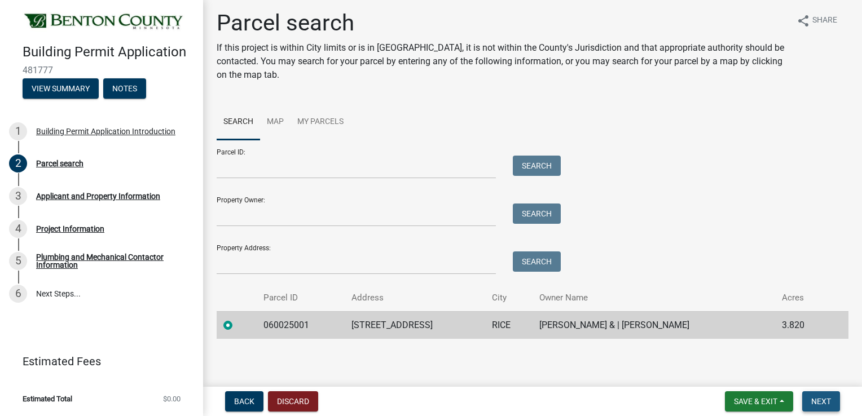
click at [827, 403] on span "Next" at bounding box center [821, 401] width 20 height 9
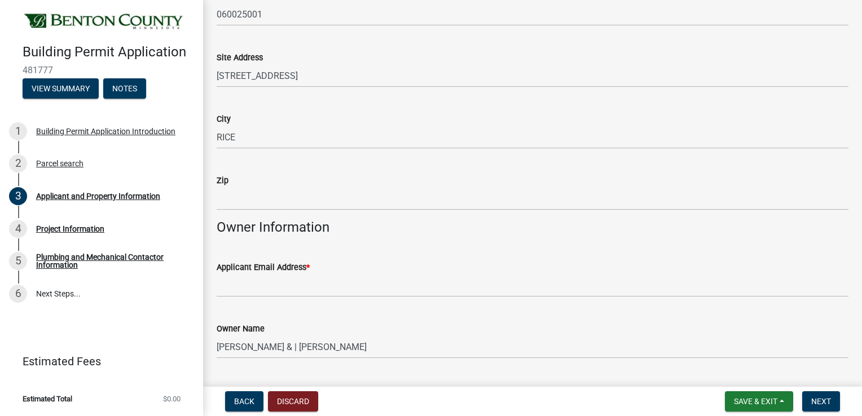
scroll to position [169, 0]
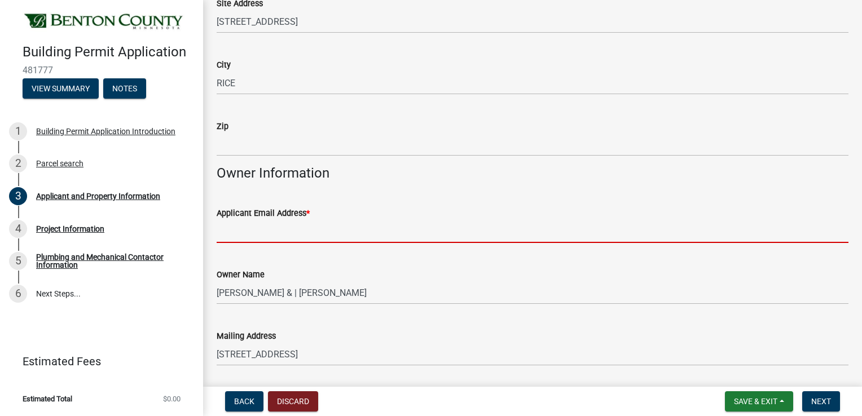
click at [260, 231] on input "Applicant Email Address *" at bounding box center [533, 231] width 632 height 23
type input "[EMAIL_ADDRESS][DOMAIN_NAME]"
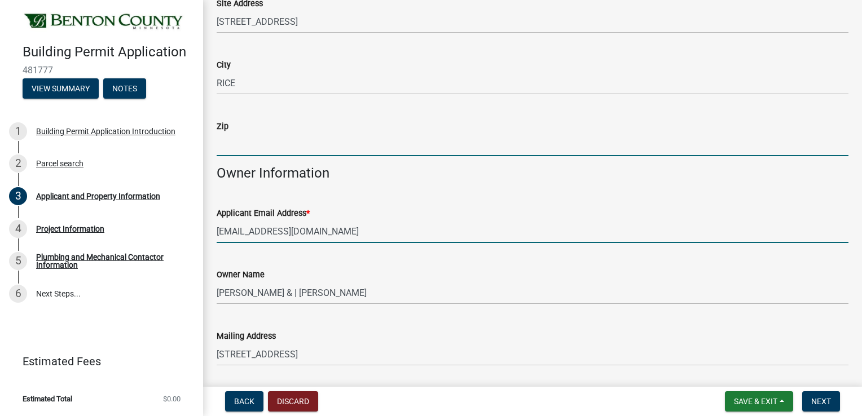
type input "56367"
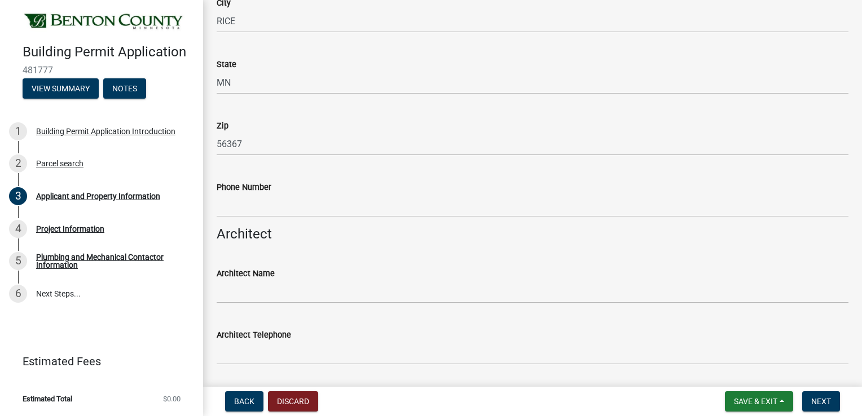
scroll to position [564, 0]
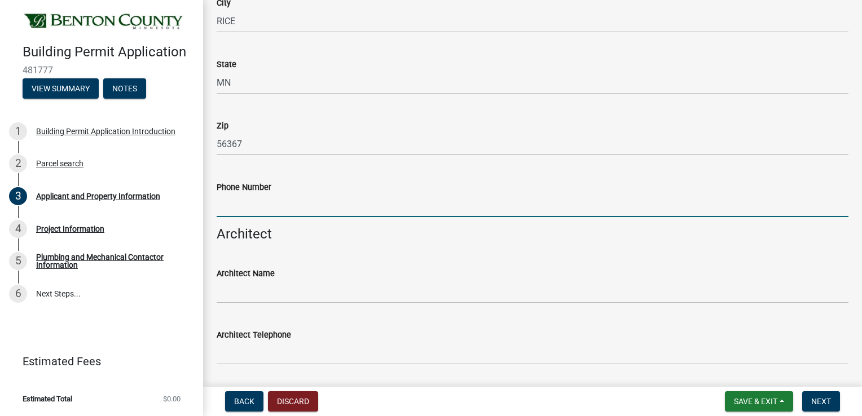
click at [252, 211] on input "Phone Number" at bounding box center [533, 205] width 632 height 23
type input "3202320510"
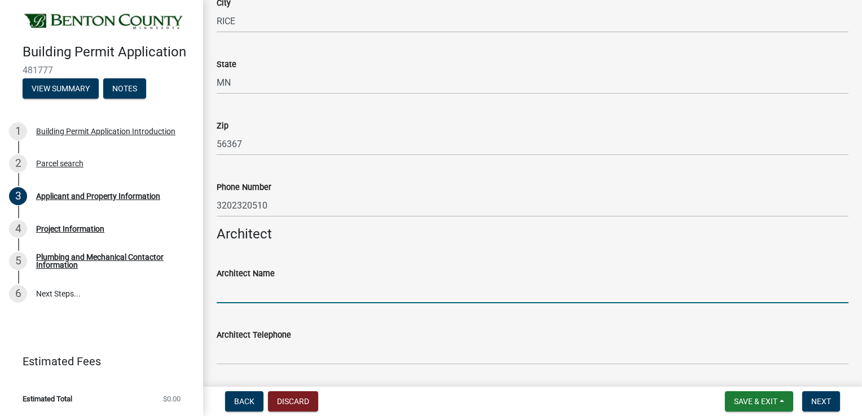
click at [256, 292] on input "Architect Name" at bounding box center [533, 291] width 632 height 23
type input "DGA Engineering"
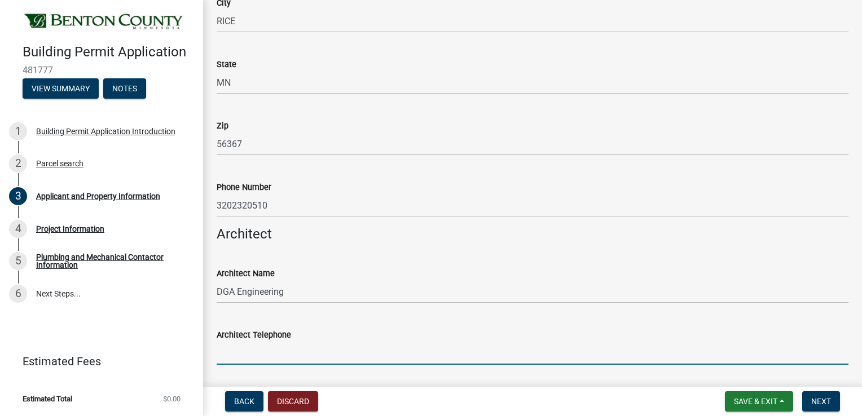
click at [261, 346] on input "Architect Telephone" at bounding box center [533, 353] width 632 height 23
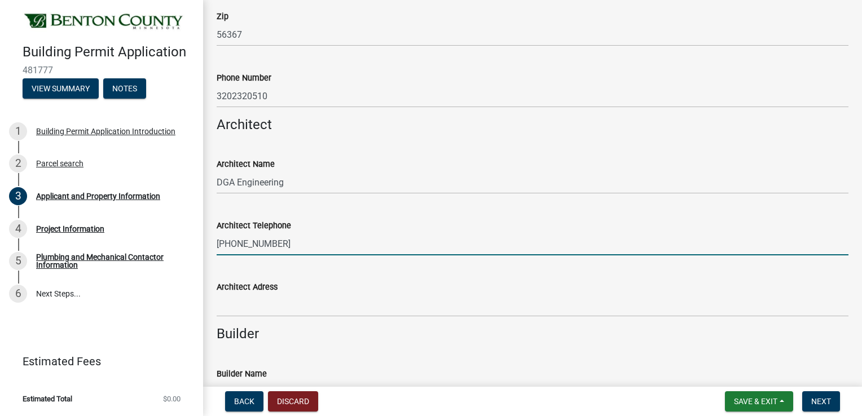
scroll to position [677, 0]
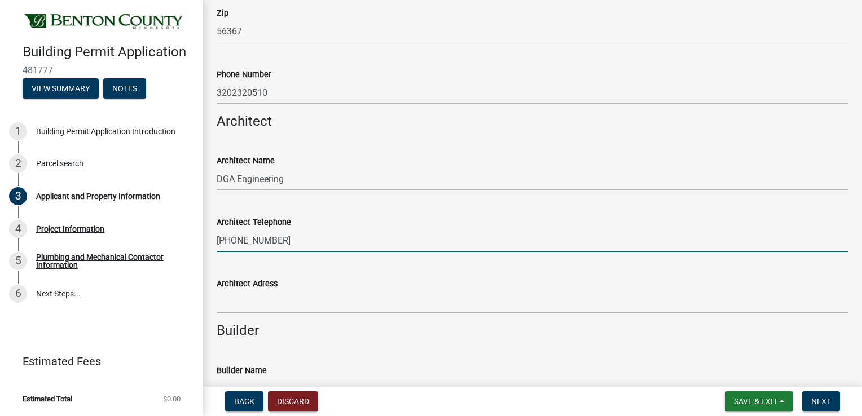
type input "[PHONE_NUMBER]"
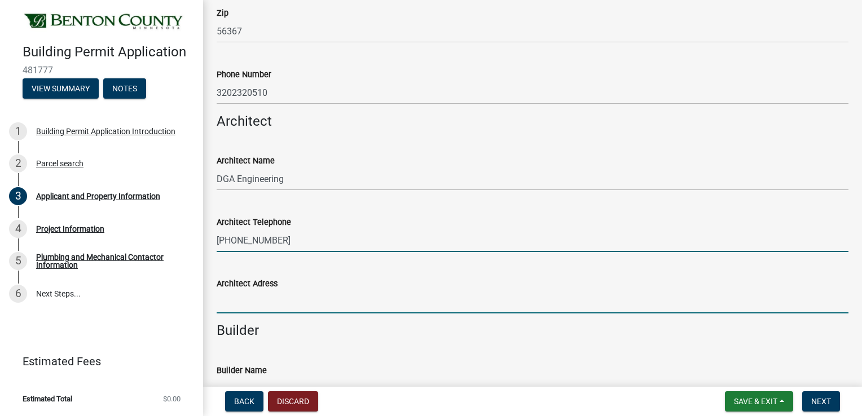
click at [260, 306] on input "Architect Adress" at bounding box center [533, 302] width 632 height 23
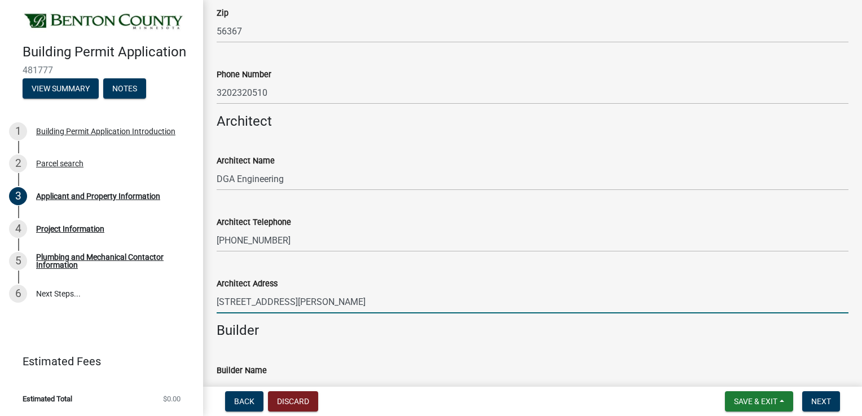
click at [424, 259] on wm-data-entity-input "Architect Telephone [PHONE_NUMBER]" at bounding box center [533, 230] width 632 height 61
click at [285, 302] on input "[STREET_ADDRESS][PERSON_NAME]" at bounding box center [533, 302] width 632 height 23
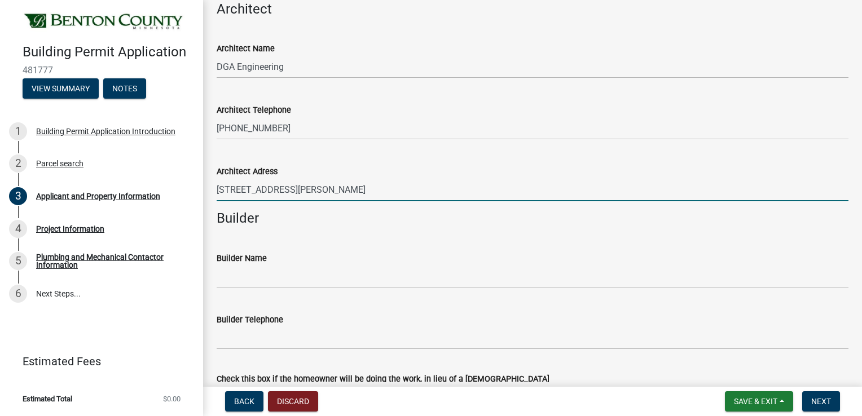
scroll to position [790, 0]
type input "[STREET_ADDRESS][PERSON_NAME]"
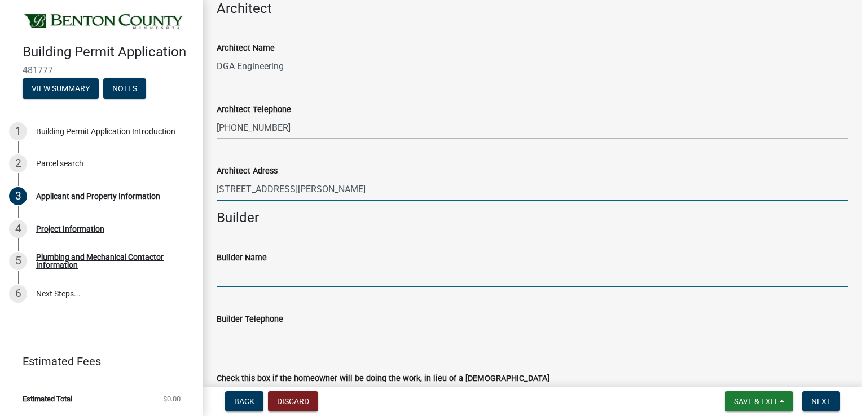
click at [243, 280] on input "Builder Name" at bounding box center [533, 276] width 632 height 23
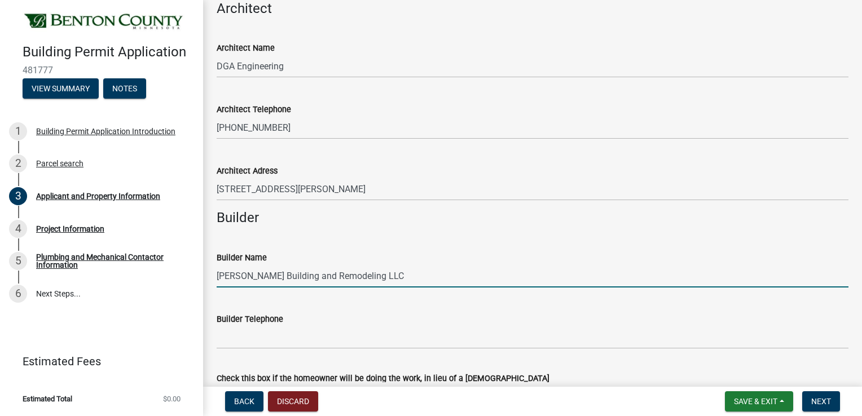
type input "[PERSON_NAME] Building and Remodeling LLC"
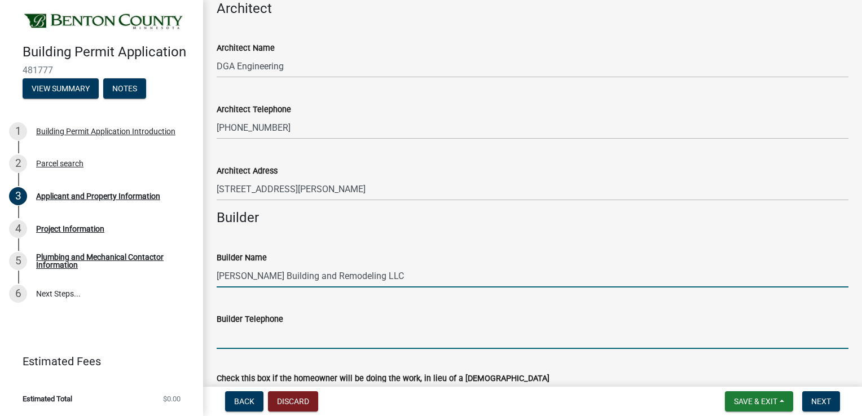
click at [273, 328] on input "Builder Telephone" at bounding box center [533, 337] width 632 height 23
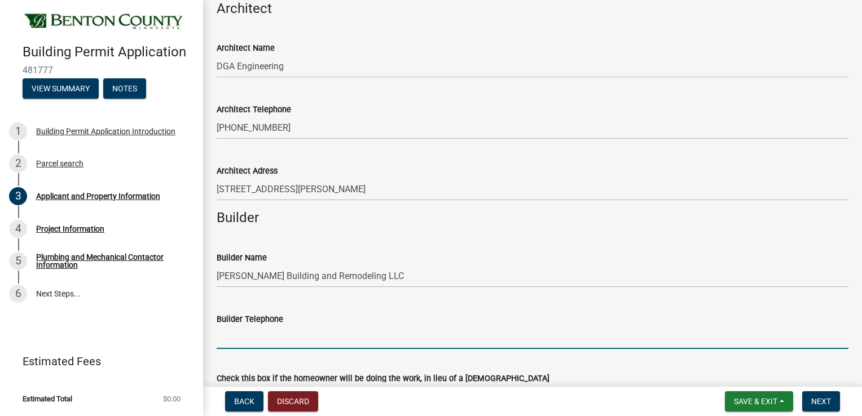
type input "3204926779"
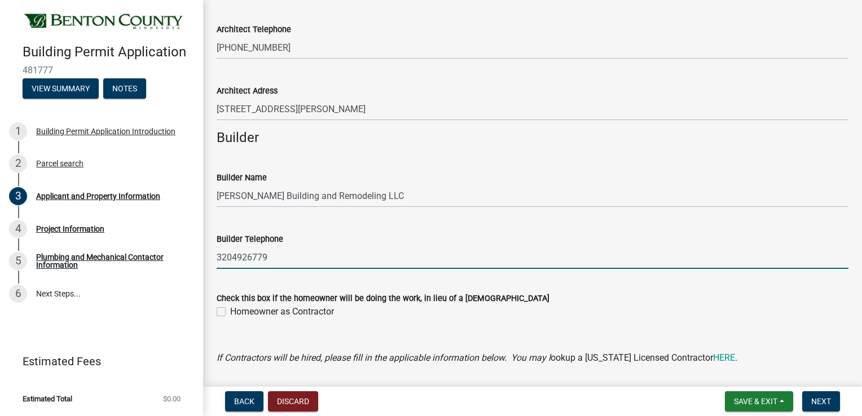
scroll to position [903, 0]
